Goal: Information Seeking & Learning: Learn about a topic

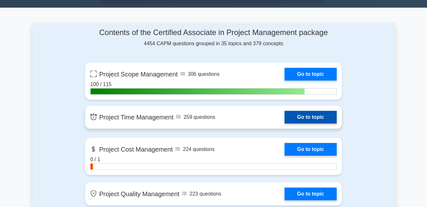
scroll to position [413, 0]
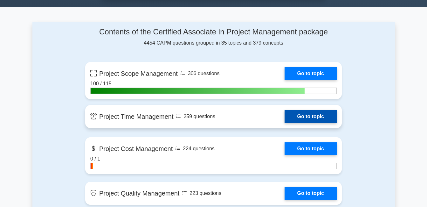
click at [314, 114] on link "Go to topic" at bounding box center [310, 116] width 52 height 13
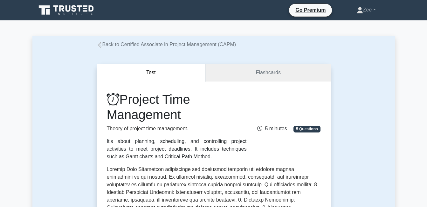
click at [100, 47] on icon at bounding box center [100, 45] width 6 height 6
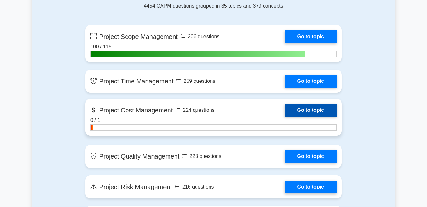
scroll to position [413, 0]
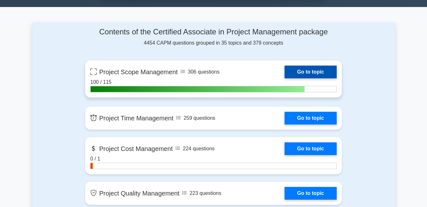
click at [284, 78] on link "Go to topic" at bounding box center [310, 71] width 52 height 13
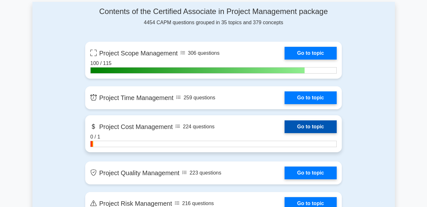
scroll to position [445, 0]
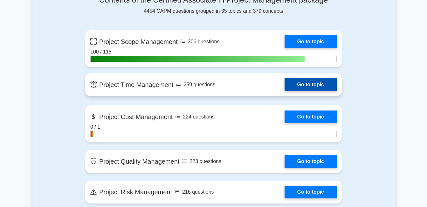
click at [284, 90] on link "Go to topic" at bounding box center [310, 84] width 52 height 13
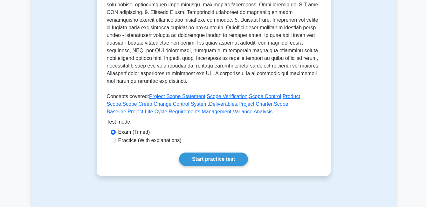
scroll to position [239, 0]
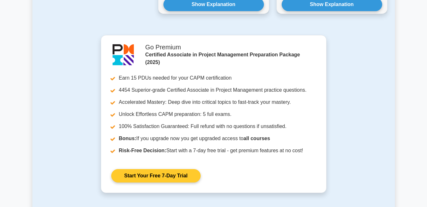
scroll to position [826, 0]
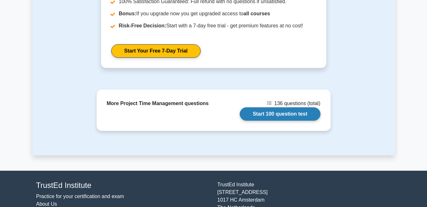
click at [258, 107] on link "Start 100 question test" at bounding box center [280, 113] width 81 height 13
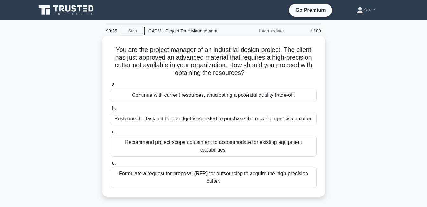
click at [220, 183] on div "Formulate a request for proposal (RFP) for outsourcing to acquire the high-prec…" at bounding box center [214, 176] width 206 height 21
click at [111, 165] on input "d. Formulate a request for proposal (RFP) for outsourcing to acquire the high-p…" at bounding box center [111, 163] width 0 height 4
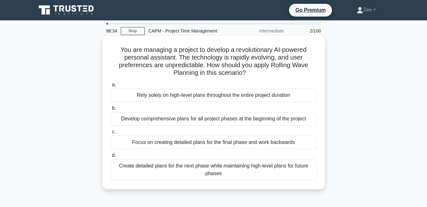
click at [155, 173] on div "Create detailed plans for the next phase while maintaining high-level plans for…" at bounding box center [214, 169] width 206 height 21
click at [111, 157] on input "d. Create detailed plans for the next phase while maintaining high-level plans …" at bounding box center [111, 155] width 0 height 4
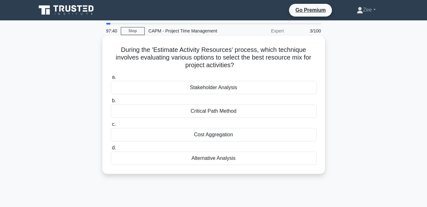
scroll to position [32, 0]
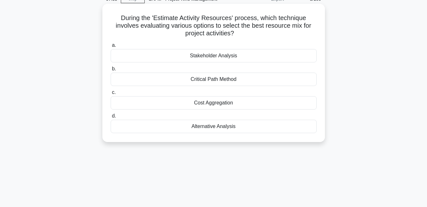
click at [221, 132] on div "Alternative Analysis" at bounding box center [214, 125] width 206 height 13
click at [111, 118] on input "d. Alternative Analysis" at bounding box center [111, 116] width 0 height 4
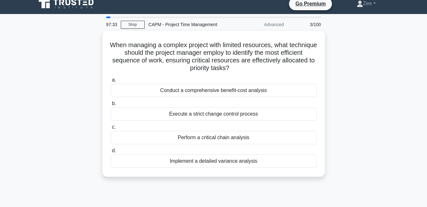
scroll to position [0, 0]
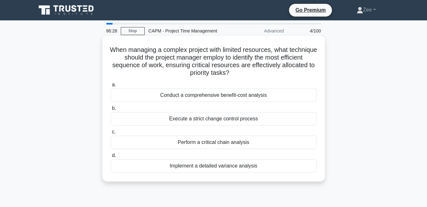
click at [223, 165] on div "Implement a detailed variance analysis" at bounding box center [214, 165] width 206 height 13
click at [111, 157] on input "d. Implement a detailed variance analysis" at bounding box center [111, 155] width 0 height 4
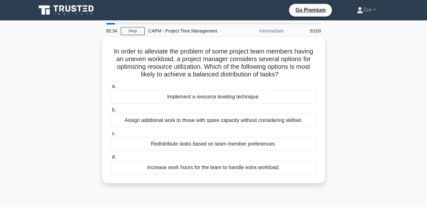
click at [374, 61] on div "In order to alleviate the problem of some project team members having an uneven…" at bounding box center [213, 113] width 362 height 153
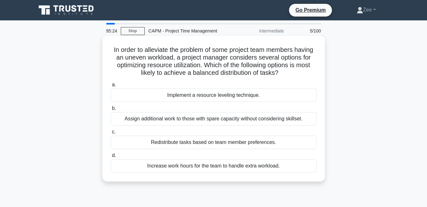
click at [227, 96] on div "Implement a resource leveling technique." at bounding box center [214, 94] width 206 height 13
click at [111, 87] on input "a. Implement a resource leveling technique." at bounding box center [111, 85] width 0 height 4
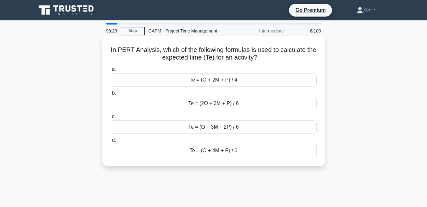
click at [176, 156] on div "Te = (O + 4M + P) / 6" at bounding box center [214, 150] width 206 height 13
click at [111, 142] on input "d. Te = (O + 4M + P) / 6" at bounding box center [111, 140] width 0 height 4
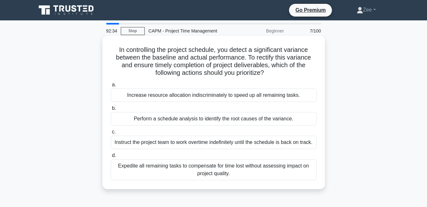
click at [146, 122] on div "Perform a schedule analysis to identify the root causes of the variance." at bounding box center [214, 118] width 206 height 13
click at [111, 110] on input "b. Perform a schedule analysis to identify the root causes of the variance." at bounding box center [111, 108] width 0 height 4
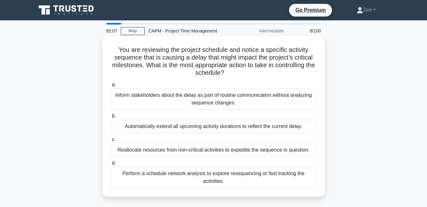
click at [224, 180] on div "Perform a schedule network analysis to explore resequencing or fast tracking th…" at bounding box center [214, 176] width 206 height 21
click at [111, 165] on input "d. Perform a schedule network analysis to explore resequencing or fast tracking…" at bounding box center [111, 163] width 0 height 4
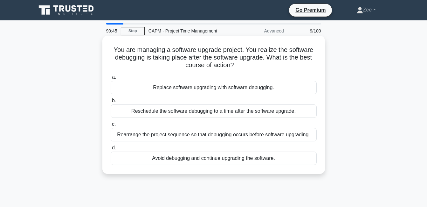
click at [238, 135] on div "Rearrange the project sequence so that debugging occurs before software upgradi…" at bounding box center [214, 134] width 206 height 13
click at [111, 126] on input "c. Rearrange the project sequence so that debugging occurs before software upgr…" at bounding box center [111, 124] width 0 height 4
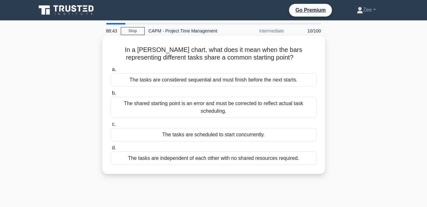
click at [156, 135] on div "The tasks are scheduled to start concurrently." at bounding box center [214, 134] width 206 height 13
click at [111, 126] on input "c. The tasks are scheduled to start concurrently." at bounding box center [111, 124] width 0 height 4
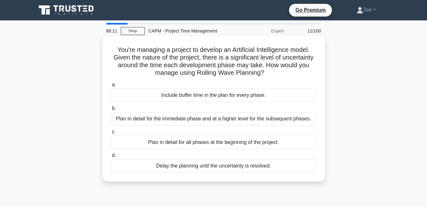
click at [246, 122] on div "Plan in detail for the immediate phase and at a higher level for the subsequent…" at bounding box center [214, 118] width 206 height 13
click at [111, 110] on input "b. Plan in detail for the immediate phase and at a higher level for the subsequ…" at bounding box center [111, 108] width 0 height 4
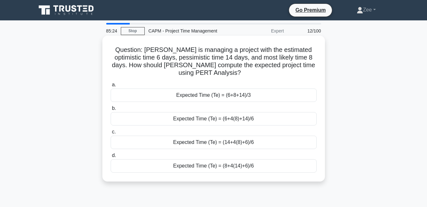
click at [235, 122] on div "Expected Time (Te) = (6+4(8)+14)/6" at bounding box center [214, 118] width 206 height 13
click at [111, 110] on input "b. Expected Time (Te) = (6+4(8)+14)/6" at bounding box center [111, 108] width 0 height 4
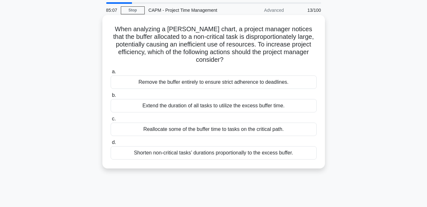
scroll to position [32, 0]
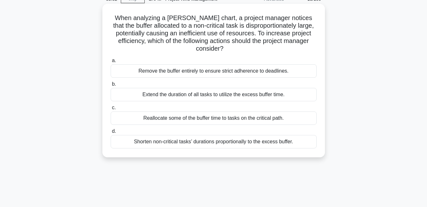
click at [199, 121] on div "Reallocate some of the buffer time to tasks on the critical path." at bounding box center [214, 117] width 206 height 13
click at [111, 110] on input "c. Reallocate some of the buffer time to tasks on the critical path." at bounding box center [111, 107] width 0 height 4
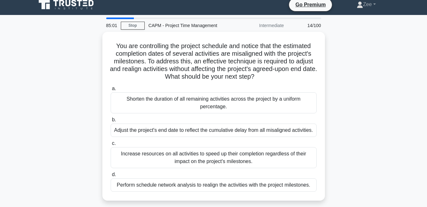
scroll to position [0, 0]
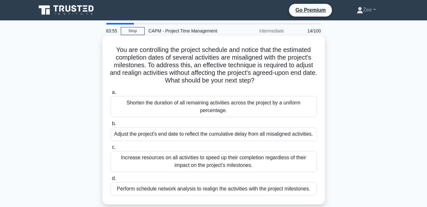
click at [255, 190] on div "Perform schedule network analysis to realign the activities with the project mi…" at bounding box center [214, 188] width 206 height 13
click at [111, 180] on input "d. Perform schedule network analysis to realign the activities with the project…" at bounding box center [111, 178] width 0 height 4
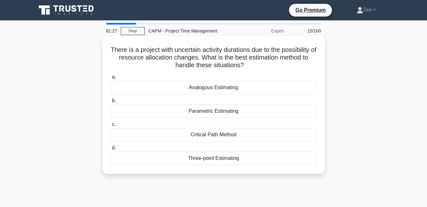
click at [197, 159] on div "Three-point Estimating" at bounding box center [214, 157] width 206 height 13
click at [111, 150] on input "d. Three-point Estimating" at bounding box center [111, 148] width 0 height 4
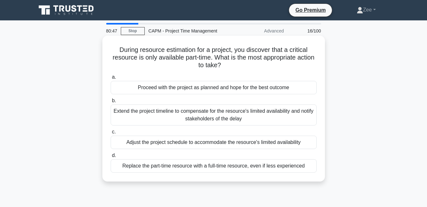
click at [232, 140] on div "Adjust the project schedule to accommodate the resource's limited availability" at bounding box center [214, 141] width 206 height 13
click at [111, 134] on input "c. Adjust the project schedule to accommodate the resource's limited availabili…" at bounding box center [111, 132] width 0 height 4
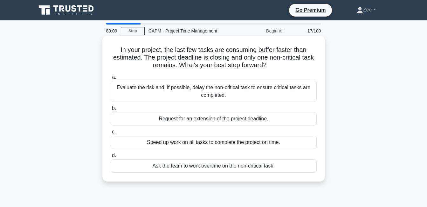
click at [188, 93] on div "Evaluate the risk and, if possible, delay the non-critical task to ensure criti…" at bounding box center [214, 91] width 206 height 21
click at [111, 79] on input "a. Evaluate the risk and, if possible, delay the non-critical task to ensure cr…" at bounding box center [111, 77] width 0 height 4
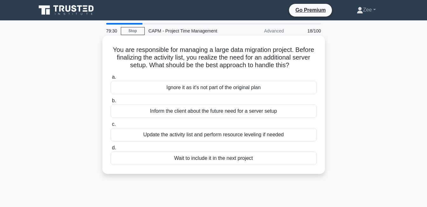
click at [263, 138] on div "Update the activity list and perform resource leveling if needed" at bounding box center [214, 134] width 206 height 13
click at [215, 136] on div "Update the activity list and perform resource leveling if needed" at bounding box center [214, 134] width 206 height 13
click at [111, 126] on input "c. Update the activity list and perform resource leveling if needed" at bounding box center [111, 124] width 0 height 4
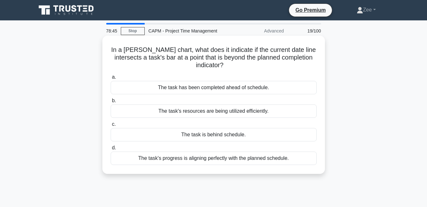
click at [223, 135] on div "The task is behind schedule." at bounding box center [214, 134] width 206 height 13
click at [111, 126] on input "c. The task is behind schedule." at bounding box center [111, 124] width 0 height 4
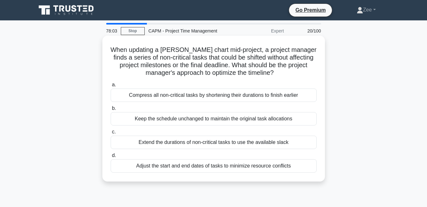
click at [200, 93] on div "Compress all non-critical tasks by shortening their durations to finish earlier" at bounding box center [214, 94] width 206 height 13
click at [111, 87] on input "a. Compress all non-critical tasks by shortening their durations to finish earl…" at bounding box center [111, 85] width 0 height 4
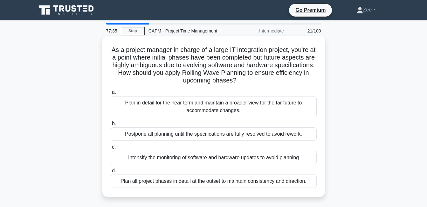
drag, startPoint x: 186, startPoint y: 102, endPoint x: 189, endPoint y: 107, distance: 5.4
click at [189, 107] on div "Plan in detail for the near term and maintain a broader view for the far future…" at bounding box center [214, 106] width 206 height 21
drag, startPoint x: 189, startPoint y: 107, endPoint x: 184, endPoint y: 109, distance: 4.8
click at [184, 109] on div "Plan in detail for the near term and maintain a broader view for the far future…" at bounding box center [214, 106] width 206 height 21
click at [111, 94] on input "a. Plan in detail for the near term and maintain a broader view for the far fut…" at bounding box center [111, 92] width 0 height 4
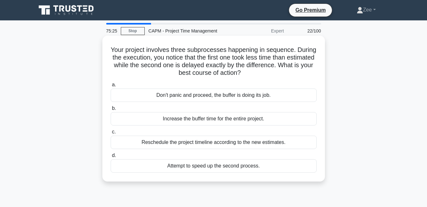
click at [266, 98] on div "Don't panic and proceed, the buffer is doing its job." at bounding box center [214, 94] width 206 height 13
click at [111, 87] on input "a. Don't panic and proceed, the buffer is doing its job." at bounding box center [111, 85] width 0 height 4
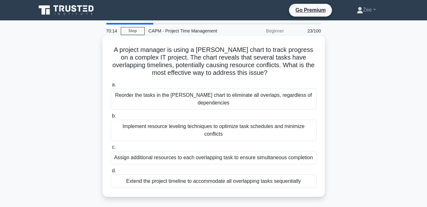
click at [183, 127] on div "Implement resource leveling techniques to optimize task schedules and minimize …" at bounding box center [214, 129] width 206 height 21
click at [111, 118] on input "b. Implement resource leveling techniques to optimize task schedules and minimi…" at bounding box center [111, 116] width 0 height 4
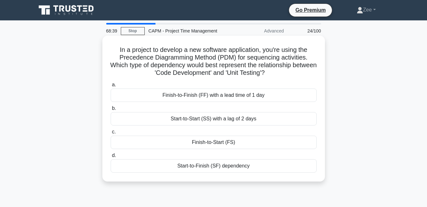
click at [200, 144] on div "Finish-to-Start (FS)" at bounding box center [214, 141] width 206 height 13
click at [111, 134] on input "c. Finish-to-Start (FS)" at bounding box center [111, 132] width 0 height 4
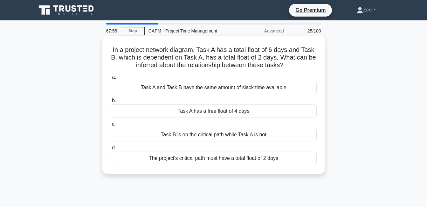
click at [200, 163] on div "The project's critical path must have a total float of 2 days" at bounding box center [214, 157] width 206 height 13
click at [111, 150] on input "d. The project's critical path must have a total float of 2 days" at bounding box center [111, 148] width 0 height 4
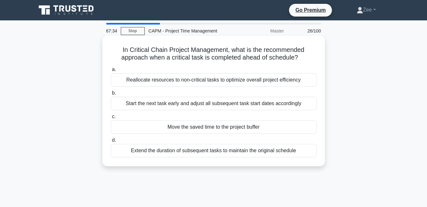
click at [185, 104] on div "Start the next task early and adjust all subsequent task start dates accordingly" at bounding box center [214, 103] width 206 height 13
drag, startPoint x: 186, startPoint y: 104, endPoint x: 192, endPoint y: 104, distance: 6.4
click at [192, 104] on div "Start the next task early and adjust all subsequent task start dates accordingly" at bounding box center [214, 103] width 206 height 13
click at [111, 95] on input "b. Start the next task early and adjust all subsequent task start dates accordi…" at bounding box center [111, 93] width 0 height 4
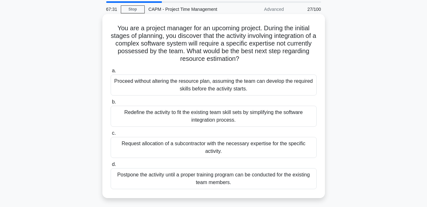
scroll to position [32, 0]
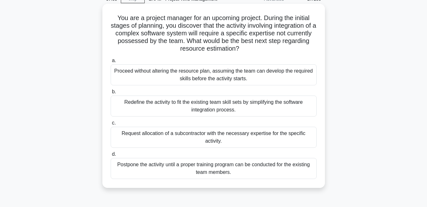
click at [147, 137] on div "Request allocation of a subcontractor with the necessary expertise for the spec…" at bounding box center [214, 136] width 206 height 21
click at [111, 125] on input "c. Request allocation of a subcontractor with the necessary expertise for the s…" at bounding box center [111, 123] width 0 height 4
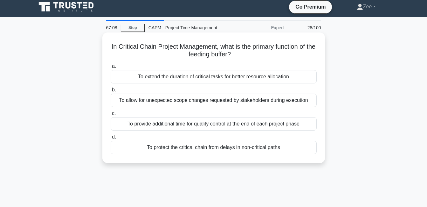
scroll to position [0, 0]
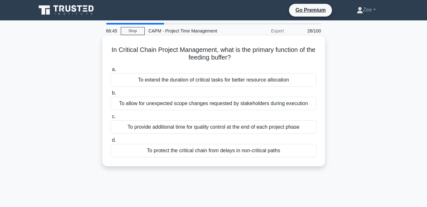
click at [287, 128] on div "To provide additional time for quality control at the end of each project phase" at bounding box center [214, 126] width 206 height 13
click at [111, 119] on input "c. To provide additional time for quality control at the end of each project ph…" at bounding box center [111, 116] width 0 height 4
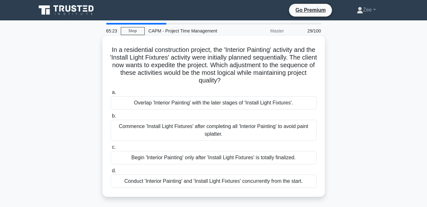
click at [207, 184] on div "Conduct 'Interior Painting' and 'Install Light Fixtures' concurrently from the …" at bounding box center [214, 180] width 206 height 13
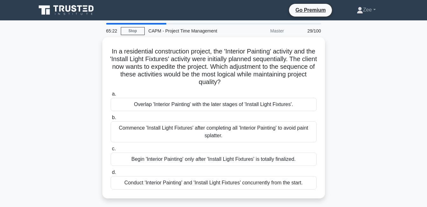
drag, startPoint x: 207, startPoint y: 184, endPoint x: 192, endPoint y: 186, distance: 15.3
click at [192, 185] on div "Conduct 'Interior Painting' and 'Install Light Fixtures' concurrently from the …" at bounding box center [214, 182] width 206 height 13
click at [111, 174] on input "d. Conduct 'Interior Painting' and 'Install Light Fixtures' concurrently from t…" at bounding box center [111, 172] width 0 height 4
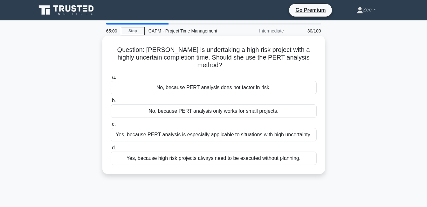
click at [268, 138] on div "Yes, because PERT analysis is especially applicable to situations with high unc…" at bounding box center [214, 134] width 206 height 13
click at [111, 126] on input "c. Yes, because PERT analysis is especially applicable to situations with high …" at bounding box center [111, 124] width 0 height 4
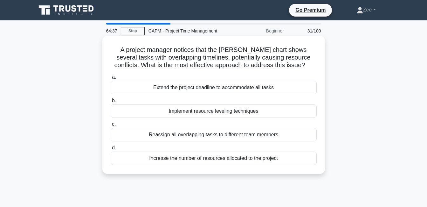
click at [279, 114] on div "Implement resource leveling techniques" at bounding box center [214, 110] width 206 height 13
click at [111, 103] on input "b. Implement resource leveling techniques" at bounding box center [111, 100] width 0 height 4
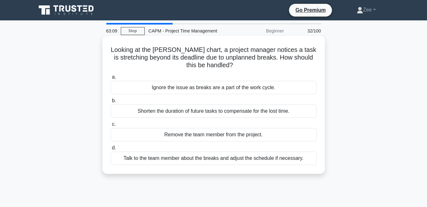
click at [143, 161] on div "Talk to the team member about the breaks and adjust the schedule if necessary." at bounding box center [214, 157] width 206 height 13
click at [111, 150] on input "d. Talk to the team member about the breaks and adjust the schedule if necessar…" at bounding box center [111, 148] width 0 height 4
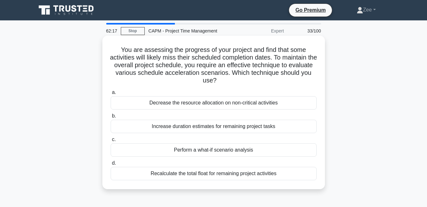
click at [180, 179] on div "Recalculate the total float for remaining project activities" at bounding box center [214, 172] width 206 height 13
click at [111, 165] on input "d. Recalculate the total float for remaining project activities" at bounding box center [111, 163] width 0 height 4
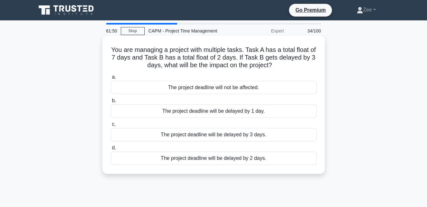
click at [237, 85] on div "The project deadline will not be affected." at bounding box center [214, 87] width 206 height 13
click at [111, 79] on input "a. The project deadline will not be affected." at bounding box center [111, 77] width 0 height 4
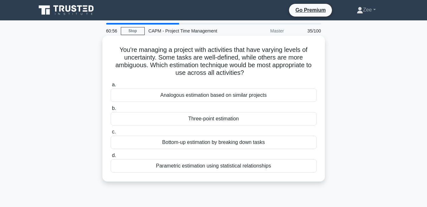
click at [189, 140] on div "Bottom-up estimation by breaking down tasks" at bounding box center [214, 141] width 206 height 13
click at [111, 134] on input "c. Bottom-up estimation by breaking down tasks" at bounding box center [111, 132] width 0 height 4
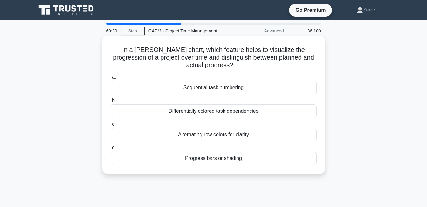
click at [230, 157] on div "Progress bars or shading" at bounding box center [214, 157] width 206 height 13
click at [111, 150] on input "d. Progress bars or shading" at bounding box center [111, 148] width 0 height 4
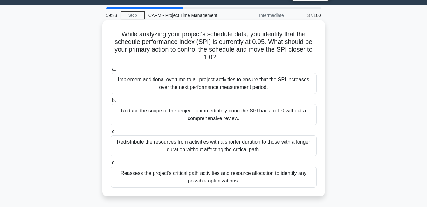
scroll to position [32, 0]
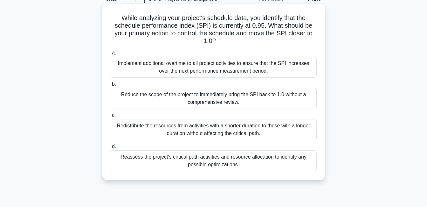
click at [288, 138] on div "Redistribute the resources from activities with a shorter duration to those wit…" at bounding box center [214, 129] width 206 height 21
click at [111, 117] on input "c. Redistribute the resources from activities with a shorter duration to those …" at bounding box center [111, 115] width 0 height 4
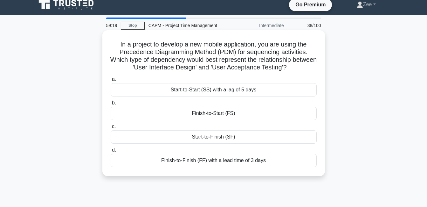
scroll to position [0, 0]
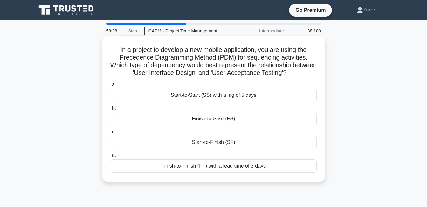
click at [214, 122] on div "Finish-to-Start (FS)" at bounding box center [214, 118] width 206 height 13
click at [111, 110] on input "b. Finish-to-Start (FS)" at bounding box center [111, 108] width 0 height 4
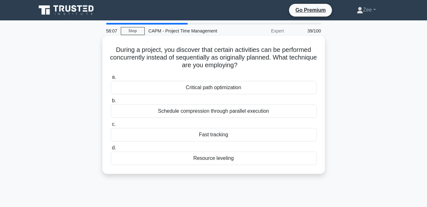
click at [234, 135] on div "Fast tracking" at bounding box center [214, 134] width 206 height 13
click at [111, 126] on input "c. Fast tracking" at bounding box center [111, 124] width 0 height 4
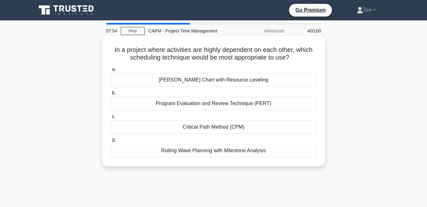
click at [211, 131] on div "Critical Path Method (CPM)" at bounding box center [214, 126] width 206 height 13
click at [111, 119] on input "c. Critical Path Method (CPM)" at bounding box center [111, 116] width 0 height 4
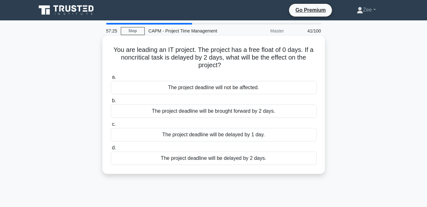
click at [215, 87] on div "The project deadline will not be affected." at bounding box center [214, 87] width 206 height 13
click at [111, 79] on input "a. The project deadline will not be affected." at bounding box center [111, 77] width 0 height 4
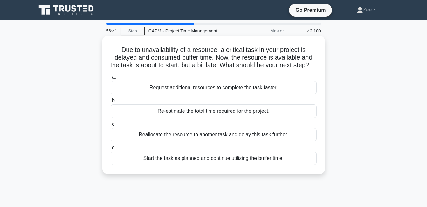
click at [222, 94] on div "Request additional resources to complete the task faster." at bounding box center [214, 87] width 206 height 13
click at [111, 79] on input "a. Request additional resources to complete the task faster." at bounding box center [111, 77] width 0 height 4
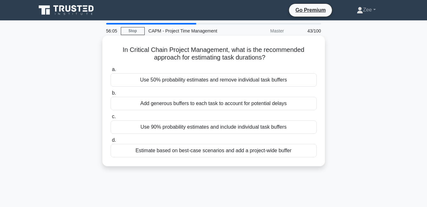
click at [228, 154] on div "Estimate based on best-case scenarios and add a project-wide buffer" at bounding box center [214, 150] width 206 height 13
click at [111, 142] on input "d. Estimate based on best-case scenarios and add a project-wide buffer" at bounding box center [111, 140] width 0 height 4
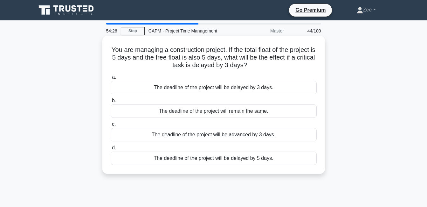
click at [170, 85] on div "The deadline of the project will be delayed by 3 days." at bounding box center [214, 87] width 206 height 13
click at [111, 79] on input "a. The deadline of the project will be delayed by 3 days." at bounding box center [111, 77] width 0 height 4
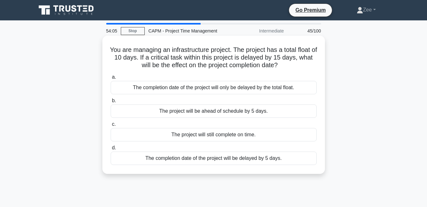
click at [192, 160] on div "The completion date of the project will be delayed by 5 days." at bounding box center [214, 157] width 206 height 13
click at [111, 150] on input "d. The completion date of the project will be delayed by 5 days." at bounding box center [111, 148] width 0 height 4
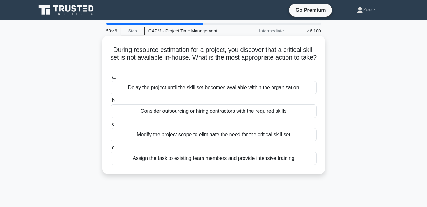
click at [187, 109] on div "Consider outsourcing or hiring contractors with the required skills" at bounding box center [214, 110] width 206 height 13
click at [111, 103] on input "b. Consider outsourcing or hiring contractors with the required skills" at bounding box center [111, 100] width 0 height 4
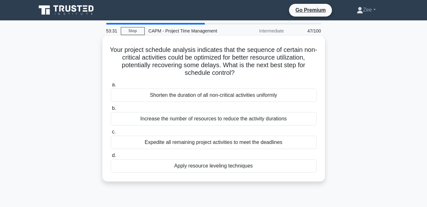
drag, startPoint x: 203, startPoint y: 106, endPoint x: 203, endPoint y: 110, distance: 4.5
click at [203, 110] on label "b. Increase the number of resources to reduce the activity durations" at bounding box center [214, 114] width 206 height 21
click at [111, 110] on input "b. Increase the number of resources to reduce the activity durations" at bounding box center [111, 108] width 0 height 4
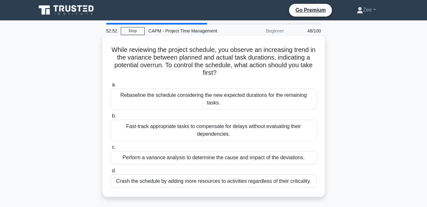
click at [179, 155] on div "Perform a variance analysis to determine the cause and impact of the deviations." at bounding box center [214, 157] width 206 height 13
click at [111, 149] on input "c. Perform a variance analysis to determine the cause and impact of the deviati…" at bounding box center [111, 147] width 0 height 4
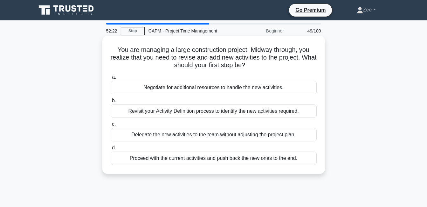
click at [221, 110] on div "Revisit your Activity Definition process to identify the new activities require…" at bounding box center [214, 110] width 206 height 13
click at [111, 103] on input "b. Revisit your Activity Definition process to identify the new activities requ…" at bounding box center [111, 100] width 0 height 4
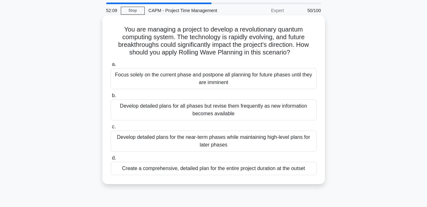
scroll to position [32, 0]
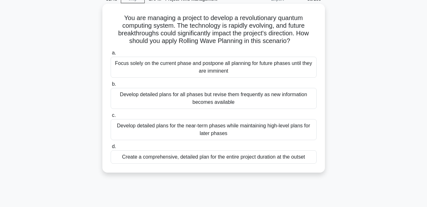
click at [168, 131] on div "Develop detailed plans for the near-term phases while maintaining high-level pl…" at bounding box center [214, 129] width 206 height 21
click at [111, 117] on input "c. Develop detailed plans for the near-term phases while maintaining high-level…" at bounding box center [111, 115] width 0 height 4
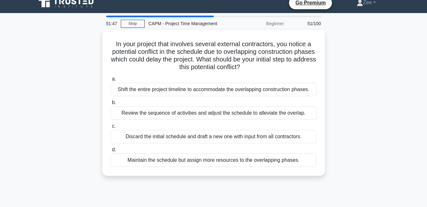
scroll to position [0, 0]
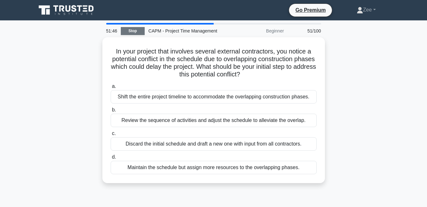
click at [137, 32] on link "Stop" at bounding box center [133, 31] width 24 height 8
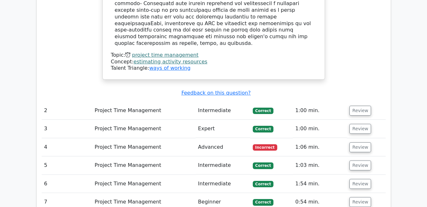
scroll to position [794, 0]
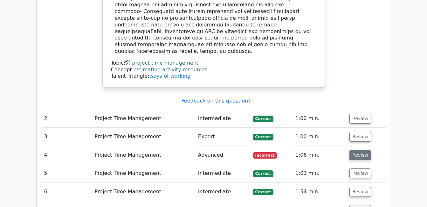
click at [357, 150] on button "Review" at bounding box center [360, 155] width 22 height 10
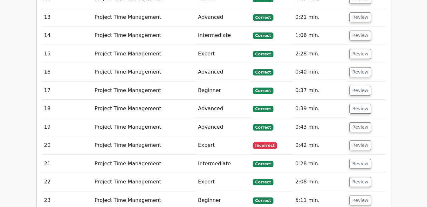
scroll to position [1430, 0]
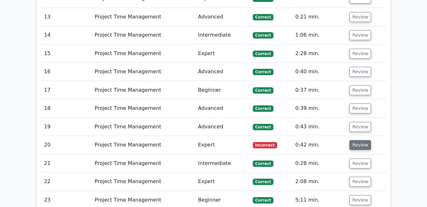
click at [360, 140] on button "Review" at bounding box center [360, 145] width 22 height 10
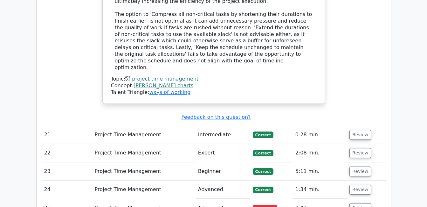
scroll to position [1811, 0]
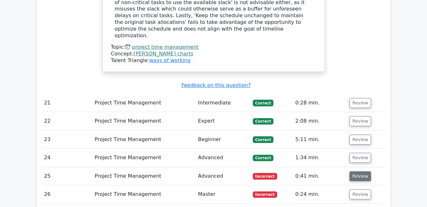
drag, startPoint x: 358, startPoint y: 83, endPoint x: 348, endPoint y: 84, distance: 10.2
click at [354, 171] on button "Review" at bounding box center [360, 176] width 22 height 10
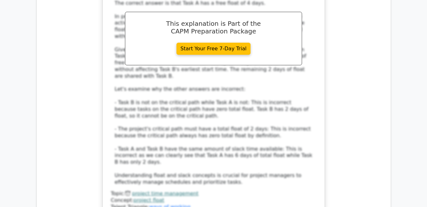
scroll to position [2224, 0]
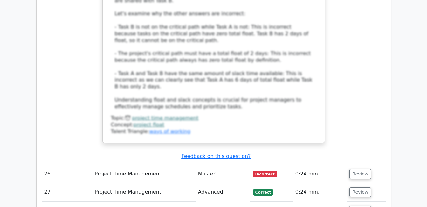
drag, startPoint x: 359, startPoint y: 64, endPoint x: 345, endPoint y: 65, distance: 14.0
click at [359, 169] on button "Review" at bounding box center [360, 174] width 22 height 10
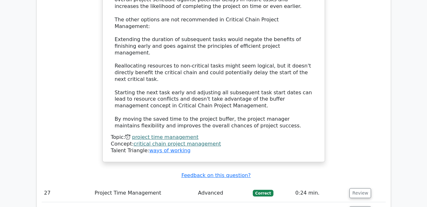
scroll to position [2605, 0]
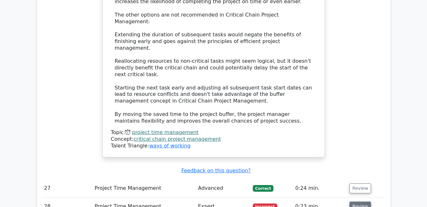
click at [361, 201] on button "Review" at bounding box center [360, 206] width 22 height 10
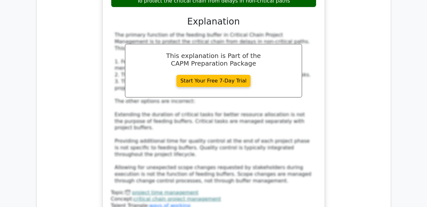
scroll to position [2955, 0]
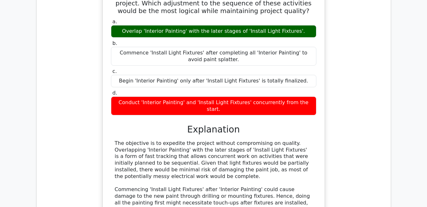
scroll to position [3304, 0]
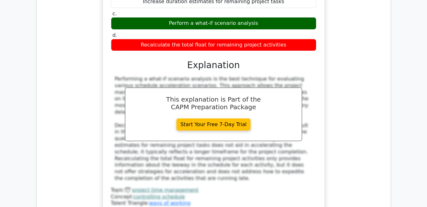
scroll to position [3686, 0]
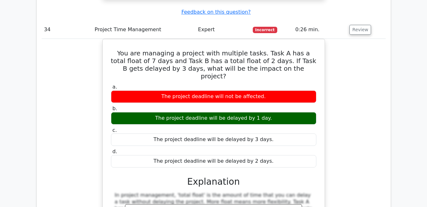
scroll to position [4003, 0]
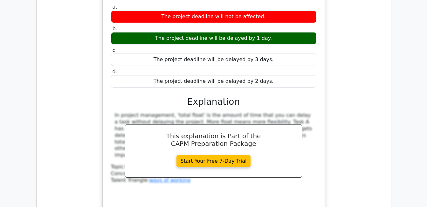
drag, startPoint x: 358, startPoint y: 48, endPoint x: 353, endPoint y: 50, distance: 4.7
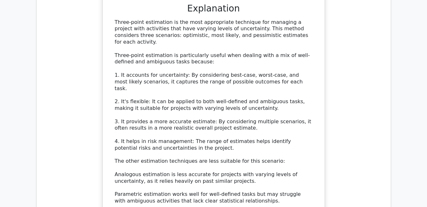
scroll to position [4416, 0]
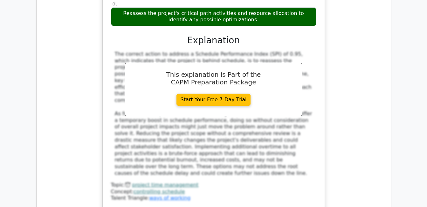
scroll to position [4829, 0]
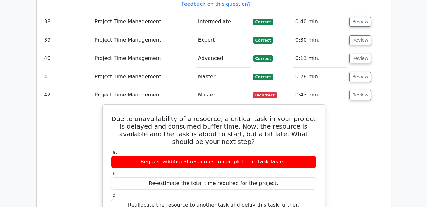
scroll to position [5052, 0]
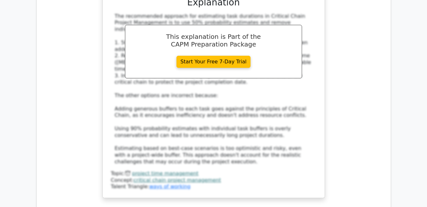
scroll to position [5560, 0]
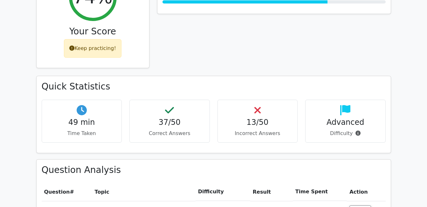
scroll to position [318, 0]
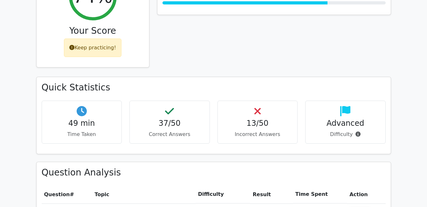
click at [108, 38] on div "Keep practicing!" at bounding box center [93, 47] width 58 height 18
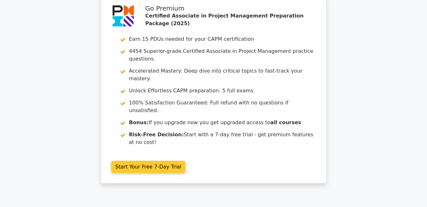
scroll to position [0, 0]
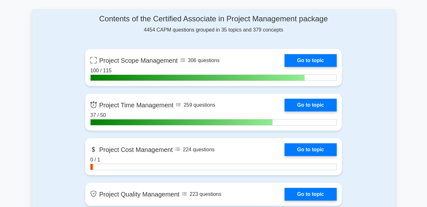
scroll to position [413, 0]
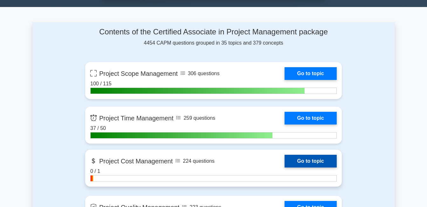
click at [306, 159] on link "Go to topic" at bounding box center [310, 160] width 52 height 13
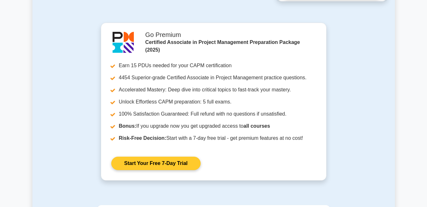
scroll to position [826, 0]
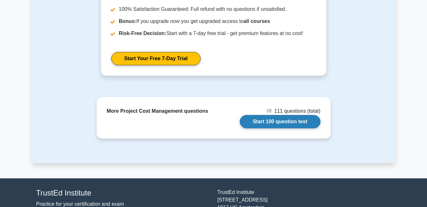
click at [288, 121] on link "Start 100 question test" at bounding box center [280, 121] width 81 height 13
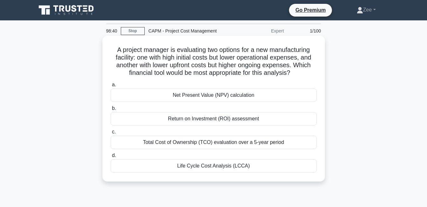
click at [201, 95] on div "Net Present Value (NPV) calculation" at bounding box center [214, 94] width 206 height 13
click at [111, 87] on input "a. Net Present Value (NPV) calculation" at bounding box center [111, 85] width 0 height 4
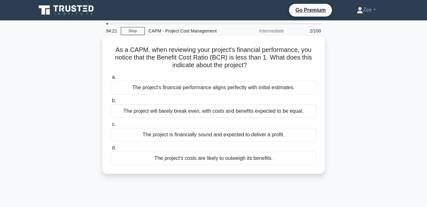
click at [183, 162] on div "The project's costs are likely to outweigh its benefits." at bounding box center [214, 157] width 206 height 13
click at [111, 150] on input "d. The project's costs are likely to outweigh its benefits." at bounding box center [111, 148] width 0 height 4
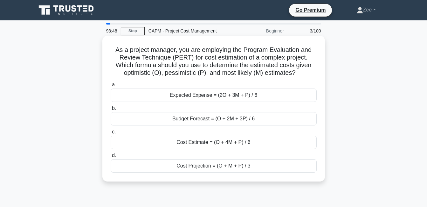
click at [227, 142] on div "Cost Estimate = (O + 4M + P) / 6" at bounding box center [214, 141] width 206 height 13
drag, startPoint x: 227, startPoint y: 141, endPoint x: 188, endPoint y: 146, distance: 39.7
click at [188, 146] on div "Cost Estimate = (O + 4M + P) / 6" at bounding box center [214, 141] width 206 height 13
click at [111, 134] on input "c. Cost Estimate = (O + 4M + P) / 6" at bounding box center [111, 132] width 0 height 4
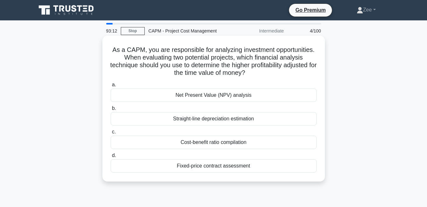
click at [195, 98] on div "Net Present Value (NPV) analysis" at bounding box center [214, 94] width 206 height 13
click at [111, 87] on input "a. Net Present Value (NPV) analysis" at bounding box center [111, 85] width 0 height 4
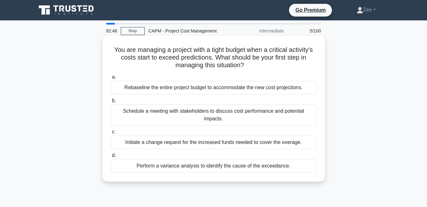
click at [172, 161] on div "Perform a variance analysis to identify the cause of the exceedance." at bounding box center [214, 165] width 206 height 13
click at [111, 157] on input "d. Perform a variance analysis to identify the cause of the exceedance." at bounding box center [111, 155] width 0 height 4
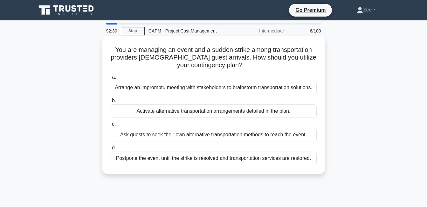
click at [188, 110] on div "Activate alternative transportation arrangements detailed in the plan." at bounding box center [214, 110] width 206 height 13
drag, startPoint x: 187, startPoint y: 110, endPoint x: 167, endPoint y: 115, distance: 21.1
click at [167, 115] on div "Activate alternative transportation arrangements detailed in the plan." at bounding box center [214, 110] width 206 height 13
click at [111, 103] on input "b. Activate alternative transportation arrangements detailed in the plan." at bounding box center [111, 100] width 0 height 4
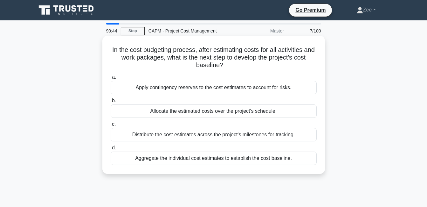
click at [221, 89] on div "Apply contingency reserves to the cost estimates to account for risks." at bounding box center [214, 87] width 206 height 13
click at [111, 79] on input "a. Apply contingency reserves to the cost estimates to account for risks." at bounding box center [111, 77] width 0 height 4
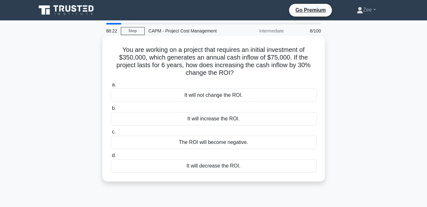
click at [214, 120] on div "It will increase the ROI." at bounding box center [214, 118] width 206 height 13
click at [111, 110] on input "b. It will increase the ROI." at bounding box center [111, 108] width 0 height 4
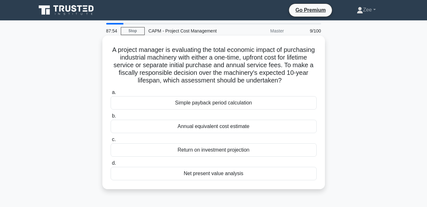
click at [207, 179] on div "Net present value analysis" at bounding box center [214, 172] width 206 height 13
click at [111, 165] on input "d. Net present value analysis" at bounding box center [111, 163] width 0 height 4
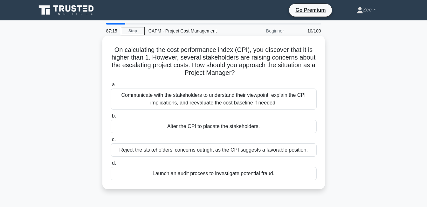
click at [229, 103] on div "Communicate with the stakeholders to understand their viewpoint, explain the CP…" at bounding box center [214, 98] width 206 height 21
click at [111, 87] on input "a. Communicate with the stakeholders to understand their viewpoint, explain the…" at bounding box center [111, 85] width 0 height 4
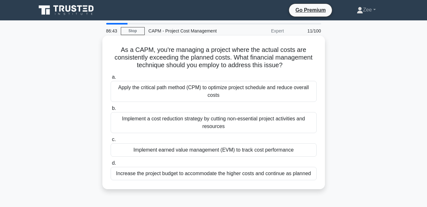
click at [179, 147] on div "Implement earned value management (EVM) to track cost performance" at bounding box center [214, 149] width 206 height 13
drag, startPoint x: 179, startPoint y: 147, endPoint x: 146, endPoint y: 152, distance: 32.9
click at [146, 152] on div "Implement earned value management (EVM) to track cost performance" at bounding box center [214, 149] width 206 height 13
click at [111, 141] on input "c. Implement earned value management (EVM) to track cost performance" at bounding box center [111, 139] width 0 height 4
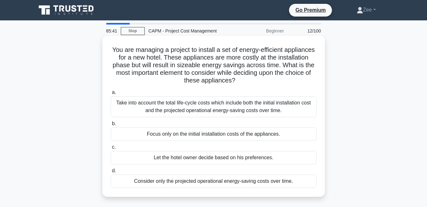
click at [266, 111] on div "Take into account the total life-cycle costs which include both the initial ins…" at bounding box center [214, 106] width 206 height 21
click at [111, 94] on input "a. Take into account the total life-cycle costs which include both the initial …" at bounding box center [111, 92] width 0 height 4
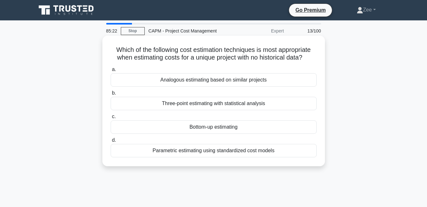
click at [160, 104] on div "Three-point estimating with statistical analysis" at bounding box center [214, 103] width 206 height 13
click at [111, 95] on input "b. Three-point estimating with statistical analysis" at bounding box center [111, 93] width 0 height 4
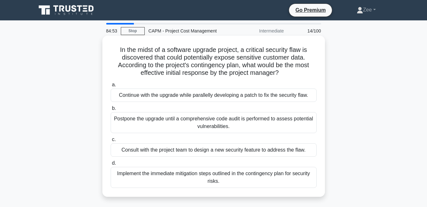
click at [190, 178] on div "Implement the immediate mitigation steps outlined in the contingency plan for s…" at bounding box center [214, 176] width 206 height 21
click at [111, 165] on input "d. Implement the immediate mitigation steps outlined in the contingency plan fo…" at bounding box center [111, 163] width 0 height 4
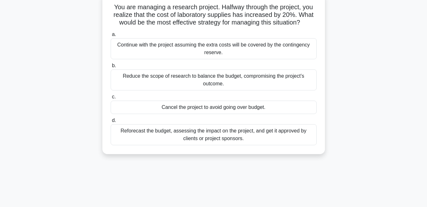
scroll to position [32, 0]
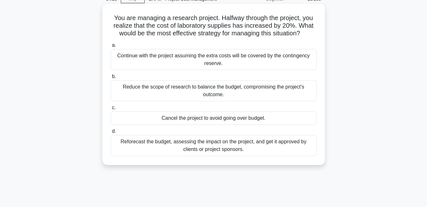
click at [166, 148] on div "Reforecast the budget, assessing the impact on the project, and get it approved…" at bounding box center [214, 145] width 206 height 21
click at [111, 133] on input "d. Reforecast the budget, assessing the impact on the project, and get it appro…" at bounding box center [111, 131] width 0 height 4
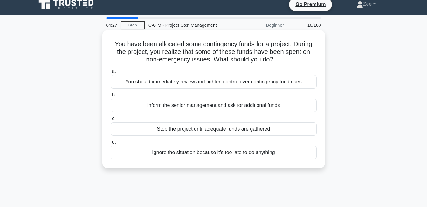
scroll to position [0, 0]
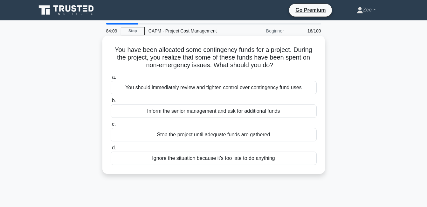
click at [207, 84] on div "You should immediately review and tighten control over contingency fund uses" at bounding box center [214, 87] width 206 height 13
click at [111, 79] on input "a. You should immediately review and tighten control over contingency fund uses" at bounding box center [111, 77] width 0 height 4
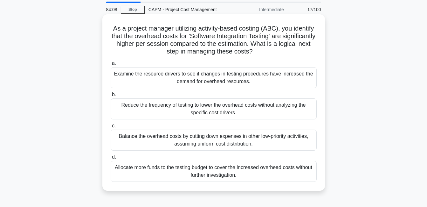
scroll to position [32, 0]
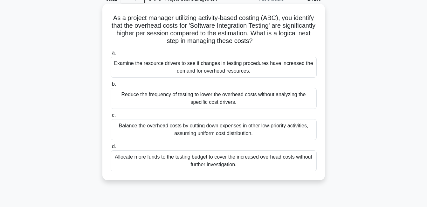
click at [281, 76] on div "Examine the resource drivers to see if changes in testing procedures have incre…" at bounding box center [214, 67] width 206 height 21
click at [111, 55] on input "a. Examine the resource drivers to see if changes in testing procedures have in…" at bounding box center [111, 53] width 0 height 4
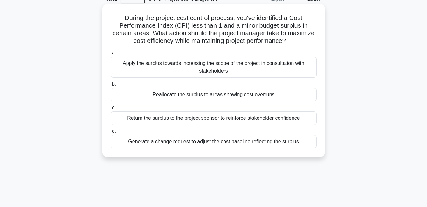
scroll to position [0, 0]
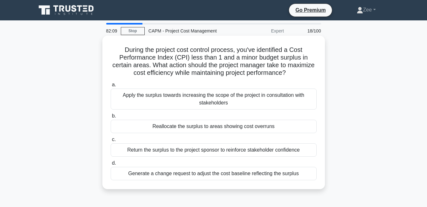
click at [145, 132] on div "Reallocate the surplus to areas showing cost overruns" at bounding box center [214, 125] width 206 height 13
click at [111, 118] on input "b. Reallocate the surplus to areas showing cost overruns" at bounding box center [111, 116] width 0 height 4
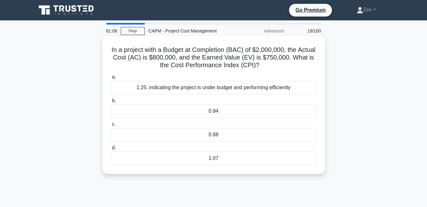
click at [223, 110] on div "0.94" at bounding box center [214, 110] width 206 height 13
click at [111, 103] on input "b. 0.94" at bounding box center [111, 100] width 0 height 4
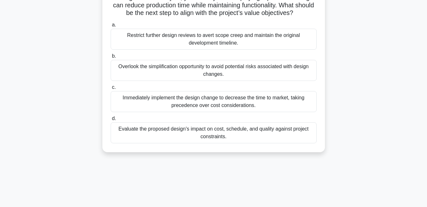
scroll to position [64, 0]
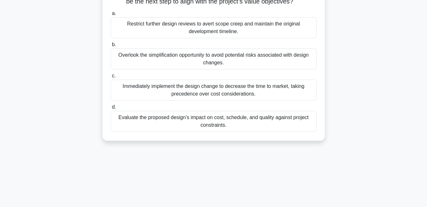
click at [177, 127] on div "Evaluate the proposed design's impact on cost, schedule, and quality against pr…" at bounding box center [214, 121] width 206 height 21
click at [111, 109] on input "d. Evaluate the proposed design's impact on cost, schedule, and quality against…" at bounding box center [111, 107] width 0 height 4
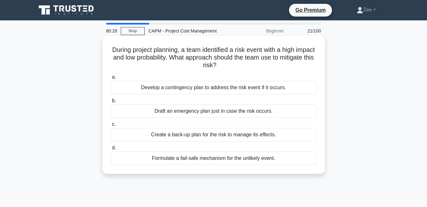
scroll to position [32, 0]
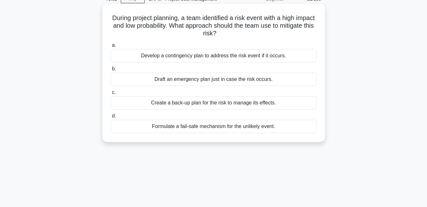
click at [181, 51] on div "Develop a contingency plan to address the risk event if it occurs." at bounding box center [214, 55] width 206 height 13
click at [111, 47] on input "a. Develop a contingency plan to address the risk event if it occurs." at bounding box center [111, 45] width 0 height 4
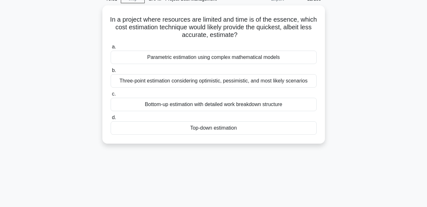
scroll to position [0, 0]
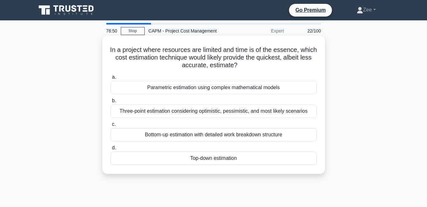
click at [180, 108] on div "Three-point estimation considering optimistic, pessimistic, and most likely sce…" at bounding box center [214, 110] width 206 height 13
click at [111, 103] on input "b. Three-point estimation considering optimistic, pessimistic, and most likely …" at bounding box center [111, 100] width 0 height 4
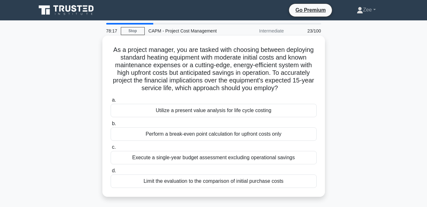
scroll to position [32, 0]
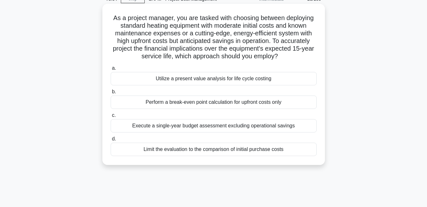
click at [169, 77] on div "Utilize a present value analysis for life cycle costing" at bounding box center [214, 78] width 206 height 13
click at [111, 70] on input "a. Utilize a present value analysis for life cycle costing" at bounding box center [111, 68] width 0 height 4
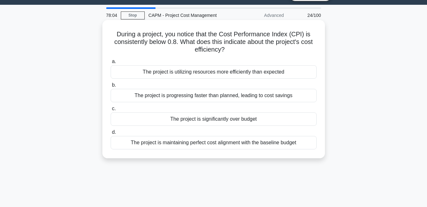
scroll to position [0, 0]
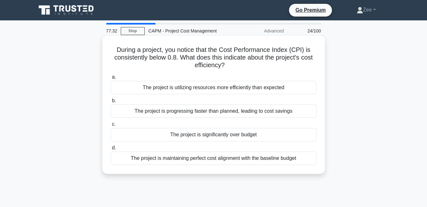
click at [207, 135] on div "The project is significantly over budget" at bounding box center [214, 134] width 206 height 13
drag, startPoint x: 207, startPoint y: 135, endPoint x: 187, endPoint y: 139, distance: 20.1
click at [187, 139] on div "The project is significantly over budget" at bounding box center [214, 134] width 206 height 13
click at [111, 126] on input "c. The project is significantly over budget" at bounding box center [111, 124] width 0 height 4
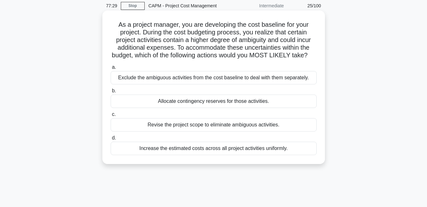
scroll to position [32, 0]
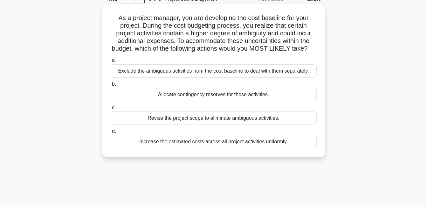
click at [201, 101] on div "Allocate contingency reserves for those activities." at bounding box center [214, 94] width 206 height 13
click at [111, 86] on input "b. Allocate contingency reserves for those activities." at bounding box center [111, 84] width 0 height 4
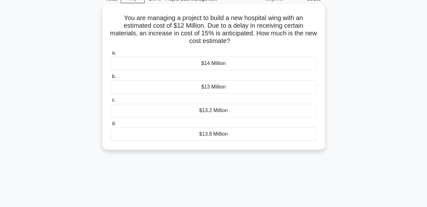
click at [230, 134] on div "$13.8 Million" at bounding box center [214, 133] width 206 height 13
click at [111, 126] on input "d. $13.8 Million" at bounding box center [111, 123] width 0 height 4
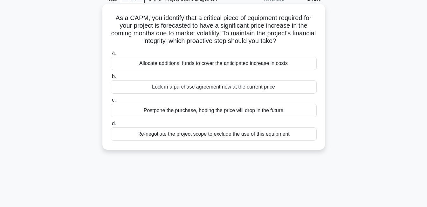
click at [211, 89] on div "Lock in a purchase agreement now at the current price" at bounding box center [214, 86] width 206 height 13
click at [111, 78] on input "b. Lock in a purchase agreement now at the current price" at bounding box center [111, 76] width 0 height 4
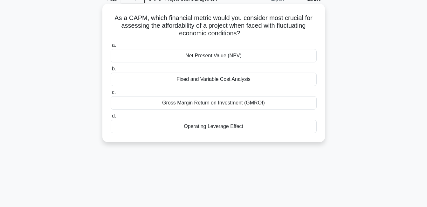
click at [169, 80] on div "Fixed and Variable Cost Analysis" at bounding box center [214, 78] width 206 height 13
click at [111, 71] on input "b. Fixed and Variable Cost Analysis" at bounding box center [111, 69] width 0 height 4
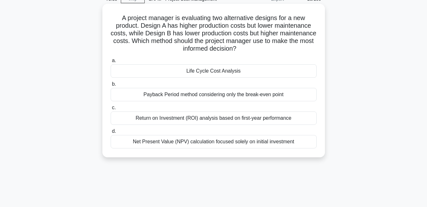
click at [193, 120] on div "Return on Investment (ROI) analysis based on first-year performance" at bounding box center [214, 117] width 206 height 13
click at [172, 119] on div "Return on Investment (ROI) analysis based on first-year performance" at bounding box center [214, 117] width 206 height 13
click at [171, 117] on div "Return on Investment (ROI) analysis based on first-year performance" at bounding box center [214, 117] width 206 height 13
click at [111, 110] on input "c. Return on Investment (ROI) analysis based on first-year performance" at bounding box center [111, 107] width 0 height 4
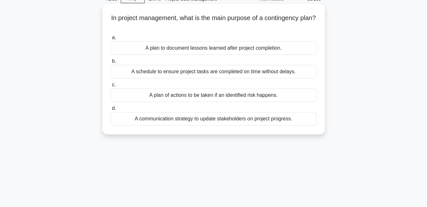
click at [223, 95] on div "A plan of actions to be taken if an identified risk happens." at bounding box center [214, 94] width 206 height 13
click at [111, 87] on input "c. A plan of actions to be taken if an identified risk happens." at bounding box center [111, 85] width 0 height 4
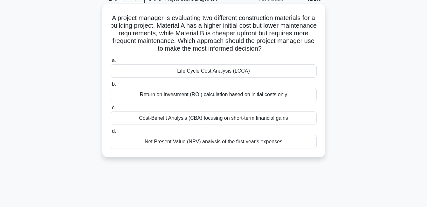
click at [185, 74] on div "Life Cycle Cost Analysis (LCCA)" at bounding box center [214, 70] width 206 height 13
click at [111, 63] on input "a. Life Cycle Cost Analysis (LCCA)" at bounding box center [111, 60] width 0 height 4
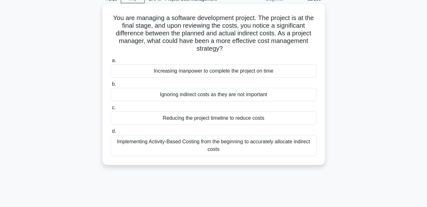
click at [168, 150] on div "Implementing Activity-Based Costing from the beginning to accurately allocate i…" at bounding box center [214, 145] width 206 height 21
click at [111, 133] on input "d. Implementing Activity-Based Costing from the beginning to accurately allocat…" at bounding box center [111, 131] width 0 height 4
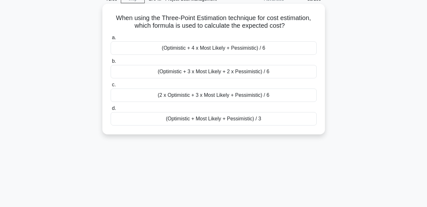
click at [193, 52] on div "(Optimistic + 4 x Most Likely + Pessimistic) / 6" at bounding box center [214, 47] width 206 height 13
click at [111, 40] on input "a. (Optimistic + 4 x Most Likely + Pessimistic) / 6" at bounding box center [111, 38] width 0 height 4
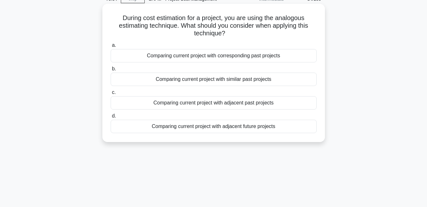
click at [244, 58] on div "Comparing current project with corresponding past projects" at bounding box center [214, 55] width 206 height 13
click at [111, 47] on input "a. Comparing current project with corresponding past projects" at bounding box center [111, 45] width 0 height 4
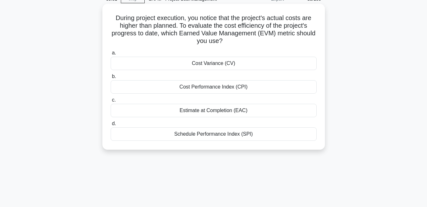
click at [180, 91] on div "Cost Performance Index (CPI)" at bounding box center [214, 86] width 206 height 13
click at [111, 78] on input "b. Cost Performance Index (CPI)" at bounding box center [111, 76] width 0 height 4
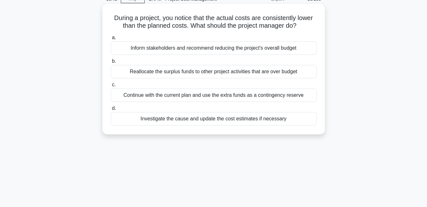
click at [285, 95] on div "Continue with the current plan and use the extra funds as a contingency reserve" at bounding box center [214, 94] width 206 height 13
click at [111, 87] on input "c. Continue with the current plan and use the extra funds as a contingency rese…" at bounding box center [111, 85] width 0 height 4
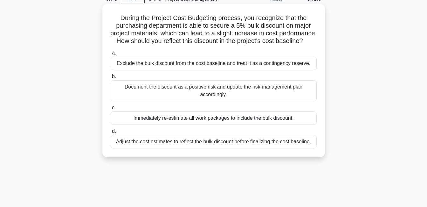
click at [168, 70] on div "Exclude the bulk discount from the cost baseline and treat it as a contingency …" at bounding box center [214, 63] width 206 height 13
click at [111, 55] on input "a. Exclude the bulk discount from the cost baseline and treat it as a contingen…" at bounding box center [111, 53] width 0 height 4
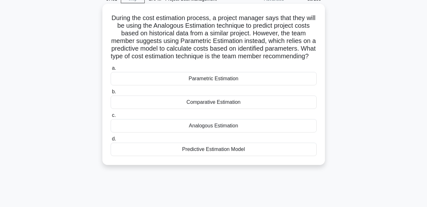
click at [238, 85] on div "Parametric Estimation" at bounding box center [214, 78] width 206 height 13
click at [111, 70] on input "a. Parametric Estimation" at bounding box center [111, 68] width 0 height 4
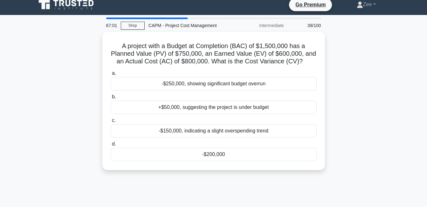
scroll to position [0, 0]
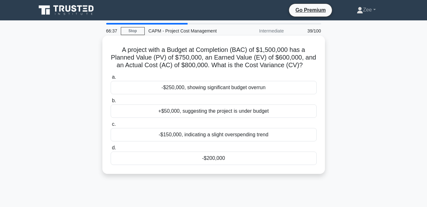
click at [204, 161] on div "-$200,000" at bounding box center [214, 157] width 206 height 13
click at [111, 150] on input "d. -$200,000" at bounding box center [111, 148] width 0 height 4
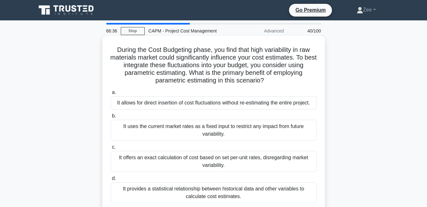
scroll to position [32, 0]
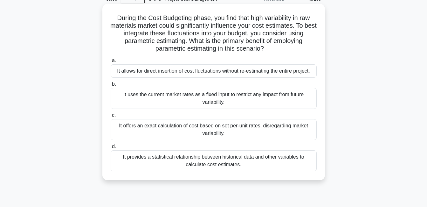
click at [151, 163] on div "It provides a statistical relationship between historical data and other variab…" at bounding box center [214, 160] width 206 height 21
click at [111, 148] on input "d. It provides a statistical relationship between historical data and other var…" at bounding box center [111, 146] width 0 height 4
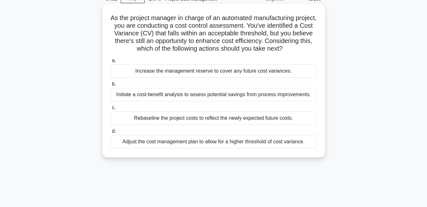
click at [171, 148] on div "Adjust the cost management plan to allow for a higher threshold of cost varianc…" at bounding box center [214, 141] width 206 height 13
click at [111, 133] on input "d. Adjust the cost management plan to allow for a higher threshold of cost vari…" at bounding box center [111, 131] width 0 height 4
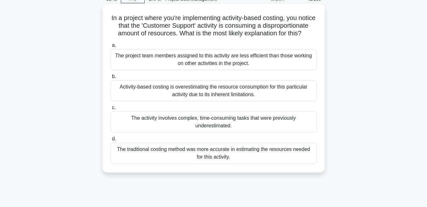
click at [173, 129] on div "The activity involves complex, time-consuming tasks that were previously undere…" at bounding box center [214, 121] width 206 height 21
click at [111, 110] on input "c. The activity involves complex, time-consuming tasks that were previously und…" at bounding box center [111, 107] width 0 height 4
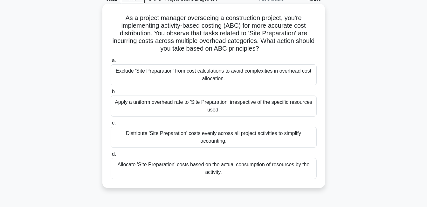
click at [234, 171] on div "Allocate 'Site Preparation' costs based on the actual consumption of resources …" at bounding box center [214, 168] width 206 height 21
click at [111, 156] on input "d. Allocate 'Site Preparation' costs based on the actual consumption of resourc…" at bounding box center [111, 154] width 0 height 4
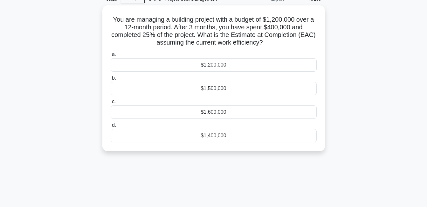
scroll to position [0, 0]
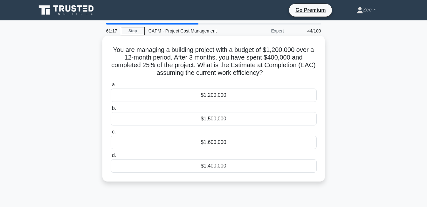
click at [205, 144] on div "$1,600,000" at bounding box center [214, 141] width 206 height 13
click at [111, 134] on input "c. $1,600,000" at bounding box center [111, 132] width 0 height 4
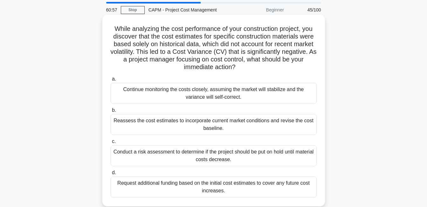
scroll to position [32, 0]
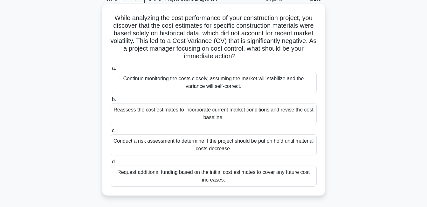
click at [157, 117] on div "Reassess the cost estimates to incorporate current market conditions and revise…" at bounding box center [214, 113] width 206 height 21
click at [111, 101] on input "b. Reassess the cost estimates to incorporate current market conditions and rev…" at bounding box center [111, 99] width 0 height 4
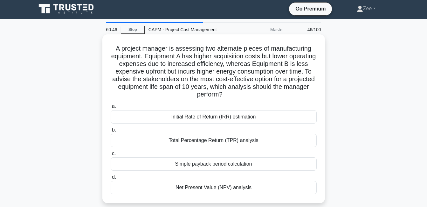
scroll to position [0, 0]
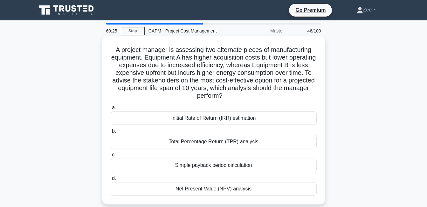
click at [207, 192] on div "Net Present Value (NPV) analysis" at bounding box center [214, 188] width 206 height 13
click at [111, 180] on input "d. Net Present Value (NPV) analysis" at bounding box center [111, 178] width 0 height 4
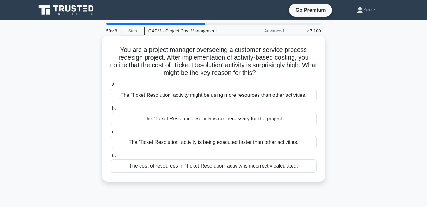
click at [176, 98] on div "The 'Ticket Resolution' activity might be using more resources than other activ…" at bounding box center [214, 94] width 206 height 13
click at [111, 87] on input "a. The 'Ticket Resolution' activity might be using more resources than other ac…" at bounding box center [111, 85] width 0 height 4
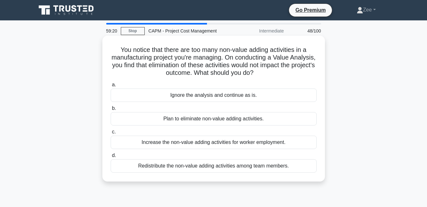
click at [242, 123] on div "Plan to eliminate non-value adding activities." at bounding box center [214, 118] width 206 height 13
click at [111, 110] on input "b. Plan to eliminate non-value adding activities." at bounding box center [111, 108] width 0 height 4
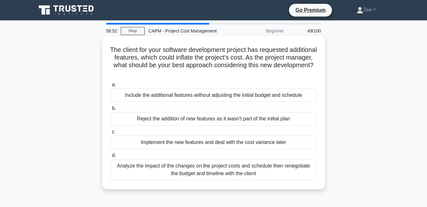
click at [250, 173] on div "Analyze the impact of the changes on the project costs and schedule then renego…" at bounding box center [214, 169] width 206 height 21
click at [111, 157] on input "d. Analyze the impact of the changes on the project costs and schedule then ren…" at bounding box center [111, 155] width 0 height 4
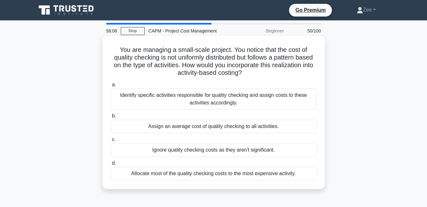
click at [230, 103] on div "Identify specific activities responsible for quality checking and assign costs …" at bounding box center [214, 98] width 206 height 21
click at [111, 87] on input "a. Identify specific activities responsible for quality checking and assign cos…" at bounding box center [111, 85] width 0 height 4
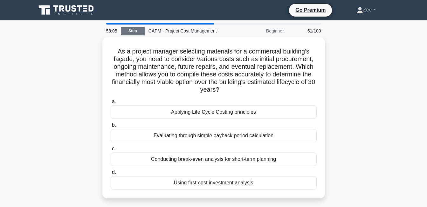
click at [129, 29] on link "Stop" at bounding box center [133, 31] width 24 height 8
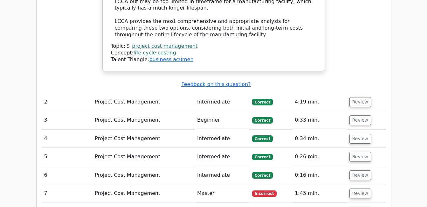
scroll to position [890, 0]
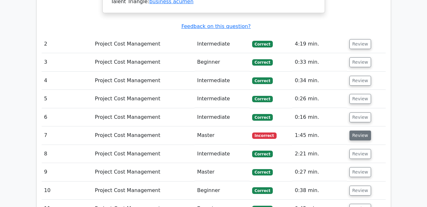
click at [351, 130] on button "Review" at bounding box center [360, 135] width 22 height 10
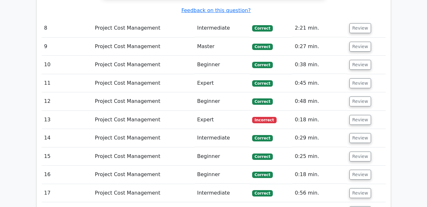
scroll to position [1303, 0]
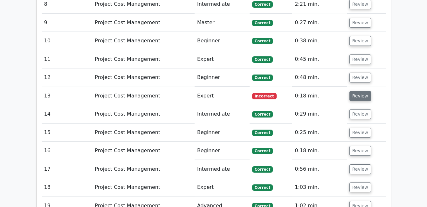
drag, startPoint x: 357, startPoint y: 35, endPoint x: 411, endPoint y: 0, distance: 64.7
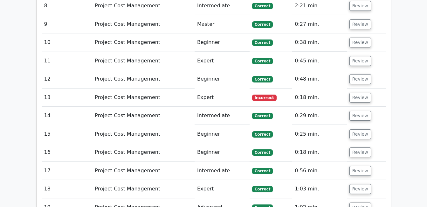
click at [357, 92] on button "Review" at bounding box center [360, 97] width 22 height 10
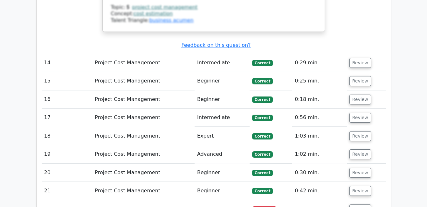
scroll to position [1811, 0]
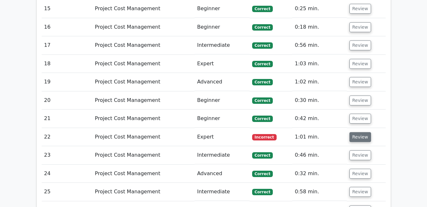
click at [355, 132] on button "Review" at bounding box center [360, 137] width 22 height 10
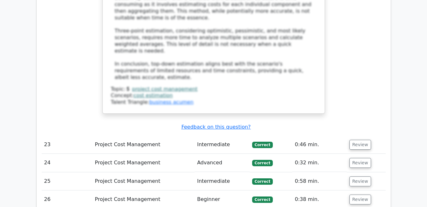
scroll to position [2288, 0]
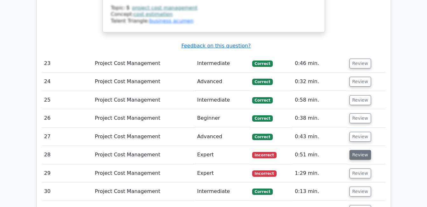
click at [361, 150] on button "Review" at bounding box center [360, 155] width 22 height 10
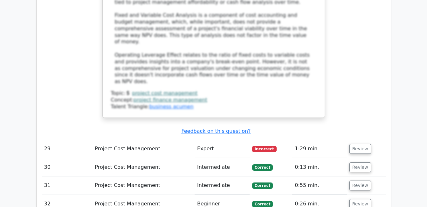
scroll to position [2669, 0]
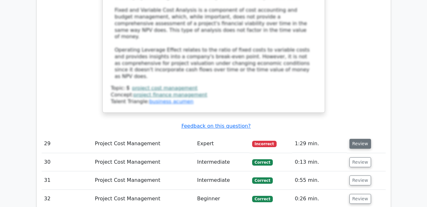
click at [354, 139] on button "Review" at bounding box center [360, 144] width 22 height 10
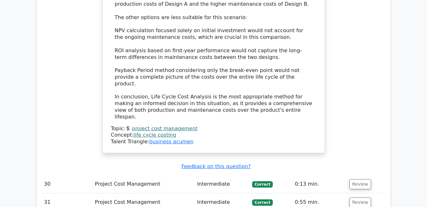
scroll to position [3082, 0]
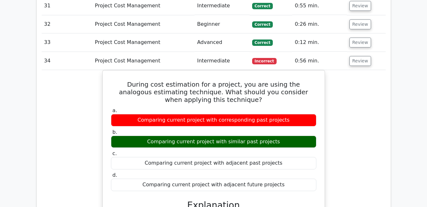
scroll to position [3336, 0]
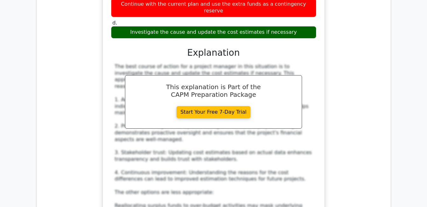
scroll to position [3781, 0]
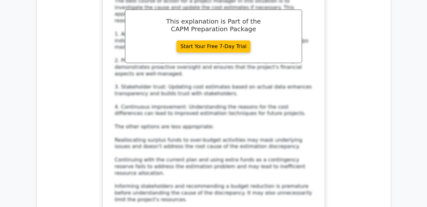
drag, startPoint x: 359, startPoint y: 84, endPoint x: 362, endPoint y: 85, distance: 4.0
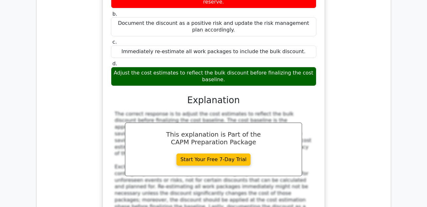
scroll to position [4130, 0]
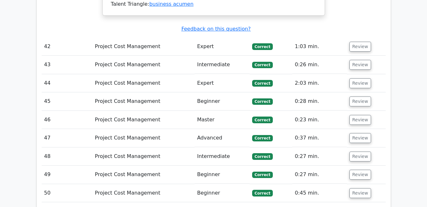
scroll to position [4827, 0]
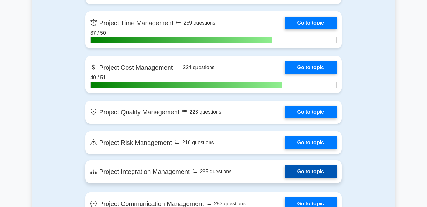
scroll to position [508, 0]
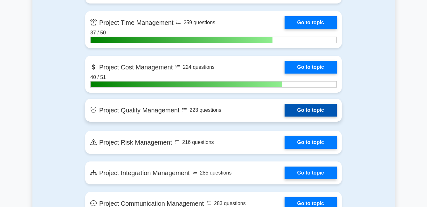
click at [322, 112] on link "Go to topic" at bounding box center [310, 110] width 52 height 13
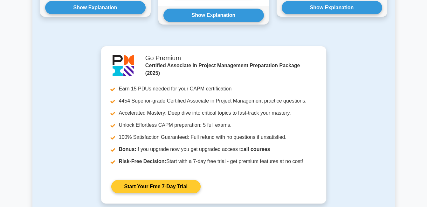
scroll to position [699, 0]
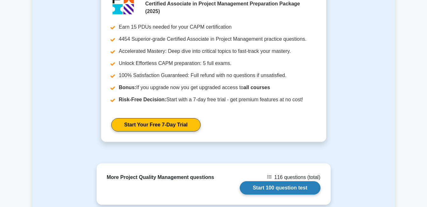
click at [269, 181] on link "Start 100 question test" at bounding box center [280, 187] width 81 height 13
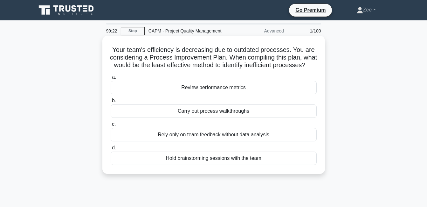
click at [194, 141] on div "Rely only on team feedback without data analysis" at bounding box center [214, 134] width 206 height 13
click at [111, 126] on input "c. Rely only on team feedback without data analysis" at bounding box center [111, 124] width 0 height 4
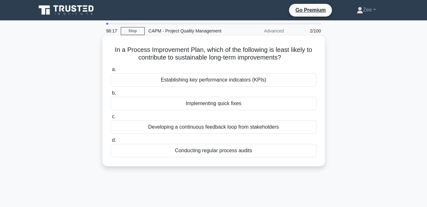
click at [226, 101] on div "Implementing quick fixes" at bounding box center [214, 103] width 206 height 13
click at [111, 95] on input "b. Implementing quick fixes" at bounding box center [111, 93] width 0 height 4
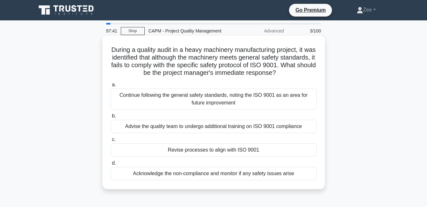
click at [184, 153] on div "Revise processes to align with ISO 9001" at bounding box center [214, 149] width 206 height 13
click at [111, 141] on input "c. Revise processes to align with ISO 9001" at bounding box center [111, 139] width 0 height 4
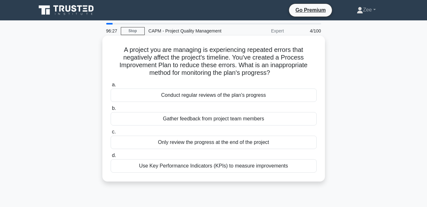
click at [201, 145] on div "Only review the progress at the end of the project" at bounding box center [214, 141] width 206 height 13
click at [111, 134] on input "c. Only review the progress at the end of the project" at bounding box center [111, 132] width 0 height 4
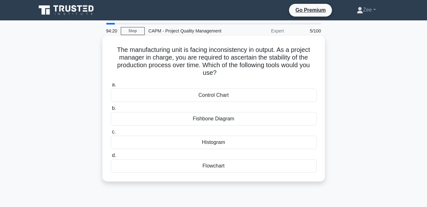
click at [183, 146] on div "Histogram" at bounding box center [214, 141] width 206 height 13
click at [111, 134] on input "c. Histogram" at bounding box center [111, 132] width 0 height 4
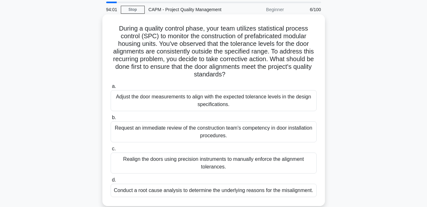
scroll to position [32, 0]
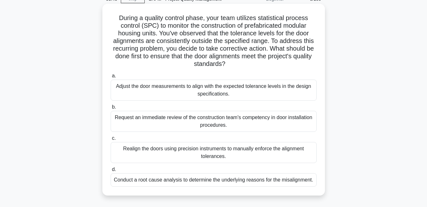
click at [180, 184] on div "Conduct a root cause analysis to determine the underlying reasons for the misal…" at bounding box center [214, 179] width 206 height 13
click at [111, 171] on input "d. Conduct a root cause analysis to determine the underlying reasons for the mi…" at bounding box center [111, 169] width 0 height 4
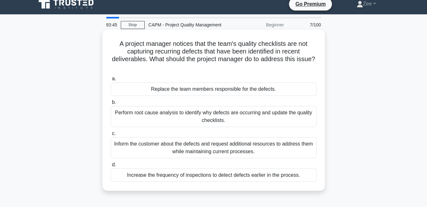
scroll to position [0, 0]
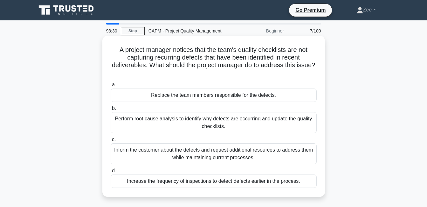
click at [153, 130] on div "Perform root cause analysis to identify why defects are occurring and update th…" at bounding box center [214, 122] width 206 height 21
click at [111, 110] on input "b. Perform root cause analysis to identify why defects are occurring and update…" at bounding box center [111, 108] width 0 height 4
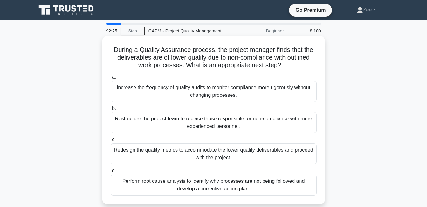
click at [131, 187] on div "Perform root cause analysis to identify why processes are not being followed an…" at bounding box center [214, 184] width 206 height 21
click at [111, 173] on input "d. Perform root cause analysis to identify why processes are not being followed…" at bounding box center [111, 170] width 0 height 4
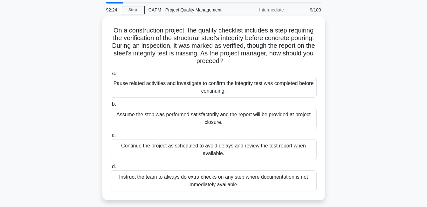
scroll to position [32, 0]
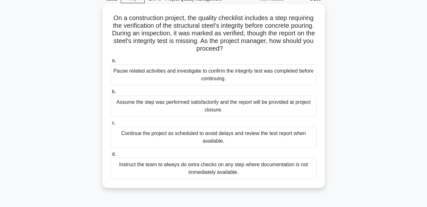
click at [189, 78] on div "Pause related activities and investigate to confirm the integrity test was comp…" at bounding box center [214, 74] width 206 height 21
click at [111, 63] on input "a. Pause related activities and investigate to confirm the integrity test was c…" at bounding box center [111, 60] width 0 height 4
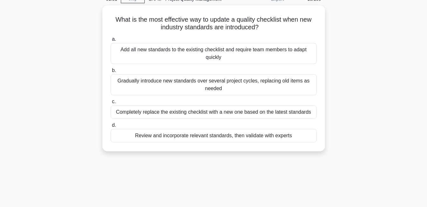
scroll to position [0, 0]
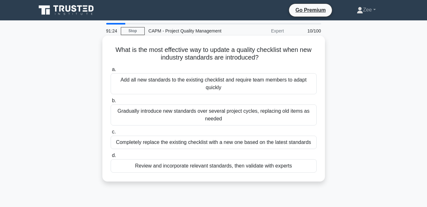
click at [180, 111] on div "Gradually introduce new standards over several project cycles, replacing old it…" at bounding box center [214, 114] width 206 height 21
click at [111, 103] on input "b. Gradually introduce new standards over several project cycles, replacing old…" at bounding box center [111, 100] width 0 height 4
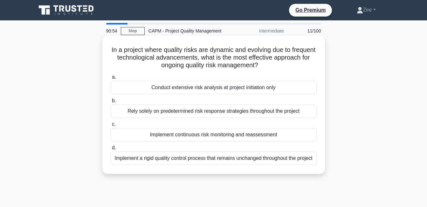
click at [187, 134] on div "Implement continuous risk monitoring and reassessment" at bounding box center [214, 134] width 206 height 13
click at [111, 126] on input "c. Implement continuous risk monitoring and reassessment" at bounding box center [111, 124] width 0 height 4
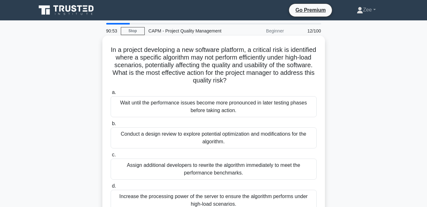
scroll to position [32, 0]
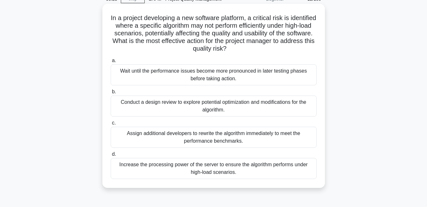
click at [142, 110] on div "Conduct a design review to explore potential optimization and modifications for…" at bounding box center [214, 105] width 206 height 21
click at [111, 94] on input "b. Conduct a design review to explore potential optimization and modifications …" at bounding box center [111, 92] width 0 height 4
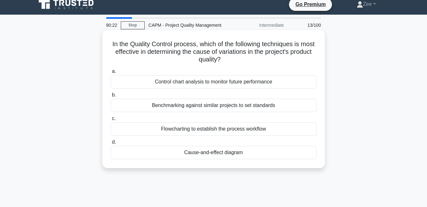
scroll to position [0, 0]
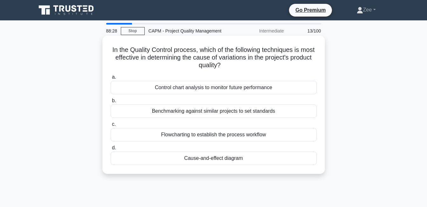
click at [227, 161] on div "Cause-and-effect diagram" at bounding box center [214, 157] width 206 height 13
click at [111, 150] on input "d. Cause-and-effect diagram" at bounding box center [111, 148] width 0 height 4
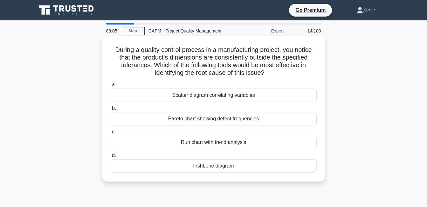
click at [194, 122] on div "Pareto chart showing defect frequencies" at bounding box center [214, 118] width 206 height 13
click at [111, 110] on input "b. Pareto chart showing defect frequencies" at bounding box center [111, 108] width 0 height 4
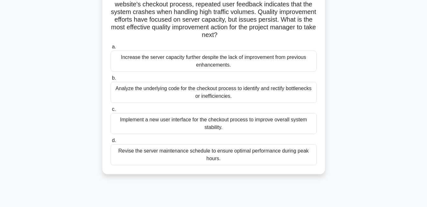
scroll to position [64, 0]
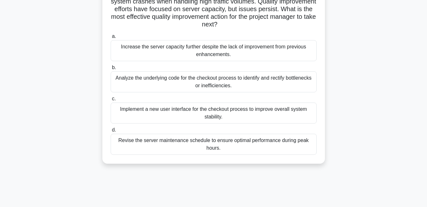
click at [182, 85] on div "Analyze the underlying code for the checkout process to identify and rectify bo…" at bounding box center [214, 81] width 206 height 21
click at [111, 70] on input "b. Analyze the underlying code for the checkout process to identify and rectify…" at bounding box center [111, 67] width 0 height 4
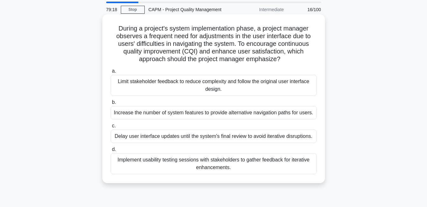
scroll to position [32, 0]
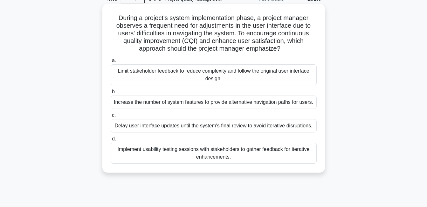
click at [174, 159] on div "Implement usability testing sessions with stakeholders to gather feedback for i…" at bounding box center [214, 152] width 206 height 21
click at [111, 141] on input "d. Implement usability testing sessions with stakeholders to gather feedback fo…" at bounding box center [111, 139] width 0 height 4
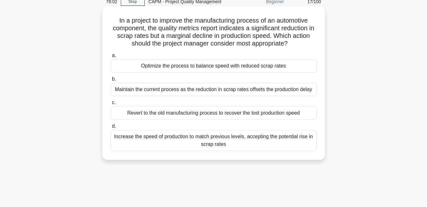
scroll to position [0, 0]
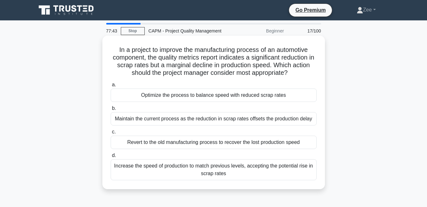
click at [248, 94] on div "Optimize the process to balance speed with reduced scrap rates" at bounding box center [214, 94] width 206 height 13
click at [111, 87] on input "a. Optimize the process to balance speed with reduced scrap rates" at bounding box center [111, 85] width 0 height 4
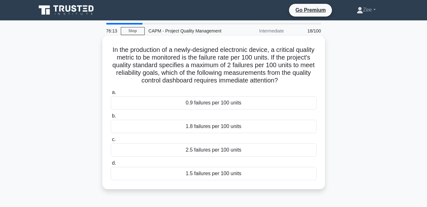
click at [192, 153] on div "2.5 failures per 100 units" at bounding box center [214, 149] width 206 height 13
click at [111, 141] on input "c. 2.5 failures per 100 units" at bounding box center [111, 139] width 0 height 4
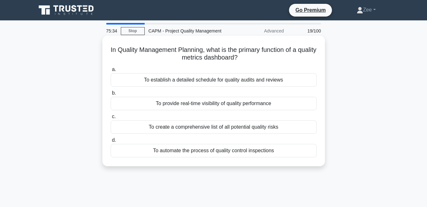
click at [261, 102] on div "To provide real-time visibility of quality performance" at bounding box center [214, 103] width 206 height 13
click at [111, 95] on input "b. To provide real-time visibility of quality performance" at bounding box center [111, 93] width 0 height 4
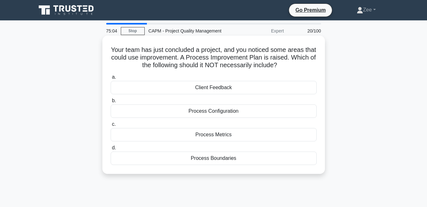
click at [197, 159] on div "Process Boundaries" at bounding box center [214, 157] width 206 height 13
click at [111, 150] on input "d. Process Boundaries" at bounding box center [111, 148] width 0 height 4
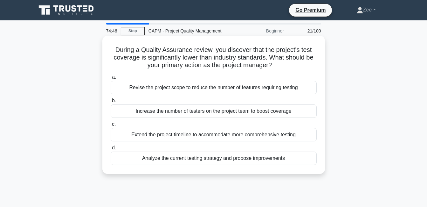
click at [173, 159] on div "Analyze the current testing strategy and propose improvements" at bounding box center [214, 157] width 206 height 13
click at [111, 150] on input "d. Analyze the current testing strategy and propose improvements" at bounding box center [111, 148] width 0 height 4
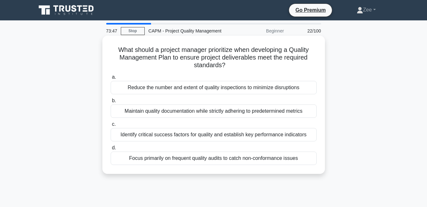
click at [241, 135] on div "Identify critical success factors for quality and establish key performance ind…" at bounding box center [214, 134] width 206 height 13
click at [111, 126] on input "c. Identify critical success factors for quality and establish key performance …" at bounding box center [111, 124] width 0 height 4
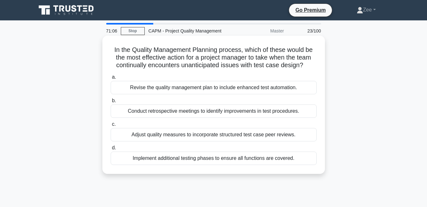
click at [283, 114] on div "Conduct retrospective meetings to identify improvements in test procedures." at bounding box center [214, 110] width 206 height 13
click at [111, 103] on input "b. Conduct retrospective meetings to identify improvements in test procedures." at bounding box center [111, 100] width 0 height 4
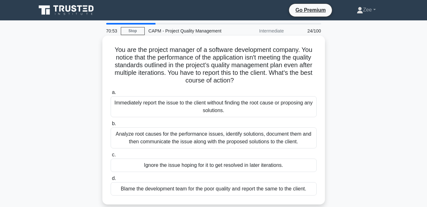
scroll to position [32, 0]
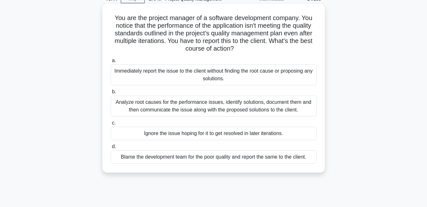
click at [159, 106] on div "Analyze root causes for the performance issues, identify solutions, document th…" at bounding box center [214, 105] width 206 height 21
click at [111, 94] on input "b. Analyze root causes for the performance issues, identify solutions, document…" at bounding box center [111, 92] width 0 height 4
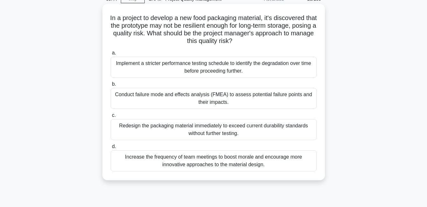
click at [205, 67] on div "Implement a stricter performance testing schedule to identify the degradation o…" at bounding box center [214, 67] width 206 height 21
drag, startPoint x: 205, startPoint y: 67, endPoint x: 208, endPoint y: 71, distance: 4.5
click at [208, 71] on div "Implement a stricter performance testing schedule to identify the degradation o…" at bounding box center [214, 67] width 206 height 21
click at [111, 55] on input "a. Implement a stricter performance testing schedule to identify the degradatio…" at bounding box center [111, 53] width 0 height 4
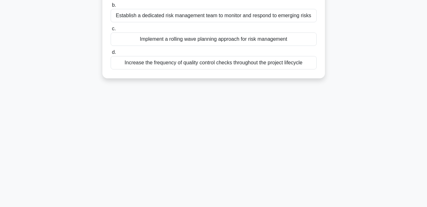
scroll to position [0, 0]
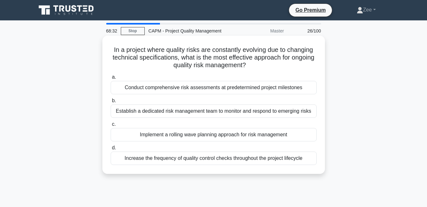
click at [219, 133] on div "Implement a rolling wave planning approach for risk management" at bounding box center [214, 134] width 206 height 13
click at [111, 126] on input "c. Implement a rolling wave planning approach for risk management" at bounding box center [111, 124] width 0 height 4
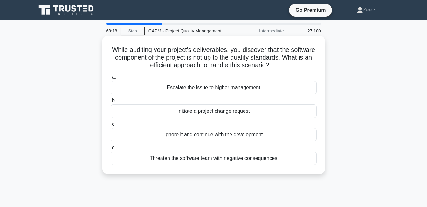
click at [185, 111] on div "Initiate a project change request" at bounding box center [214, 110] width 206 height 13
click at [111, 103] on input "b. Initiate a project change request" at bounding box center [111, 100] width 0 height 4
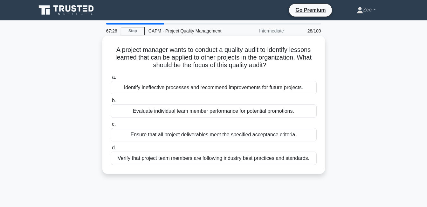
click at [261, 87] on div "Identify ineffective processes and recommend improvements for future projects." at bounding box center [214, 87] width 206 height 13
click at [111, 79] on input "a. Identify ineffective processes and recommend improvements for future project…" at bounding box center [111, 77] width 0 height 4
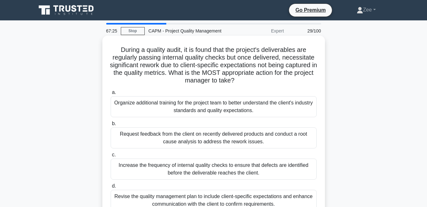
scroll to position [32, 0]
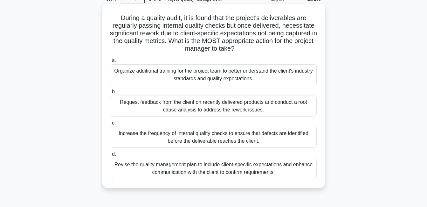
click at [234, 171] on div "Revise the quality management plan to include client-specific expectations and …" at bounding box center [214, 168] width 206 height 21
click at [111, 156] on input "d. Revise the quality management plan to include client-specific expectations a…" at bounding box center [111, 154] width 0 height 4
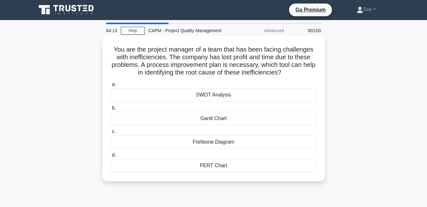
scroll to position [0, 0]
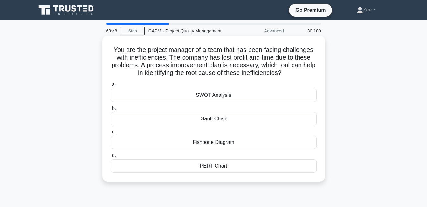
click at [213, 143] on div "Fishbone Diagram" at bounding box center [214, 141] width 206 height 13
click at [111, 134] on input "c. Fishbone Diagram" at bounding box center [111, 132] width 0 height 4
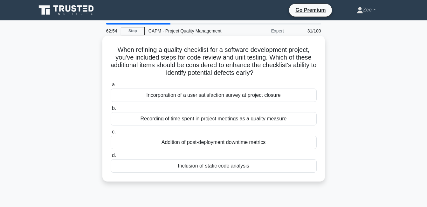
click at [202, 139] on div "Addition of post-deployment downtime metrics" at bounding box center [214, 141] width 206 height 13
click at [111, 134] on input "c. Addition of post-deployment downtime metrics" at bounding box center [111, 132] width 0 height 4
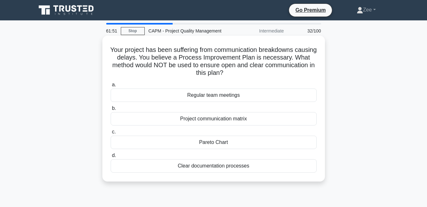
click at [207, 143] on div "Pareto Chart" at bounding box center [214, 141] width 206 height 13
click at [111, 134] on input "c. Pareto Chart" at bounding box center [111, 132] width 0 height 4
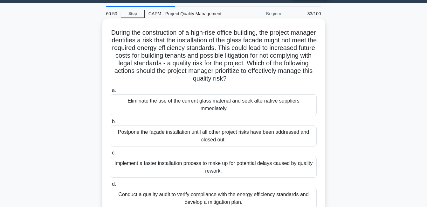
scroll to position [32, 0]
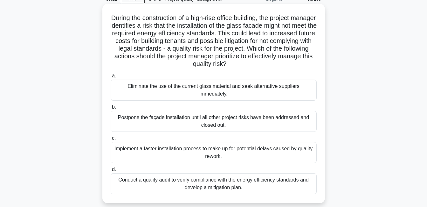
click at [187, 88] on div "Eliminate the use of the current glass material and seek alternative suppliers …" at bounding box center [214, 89] width 206 height 21
click at [111, 78] on input "a. Eliminate the use of the current glass material and seek alternative supplie…" at bounding box center [111, 76] width 0 height 4
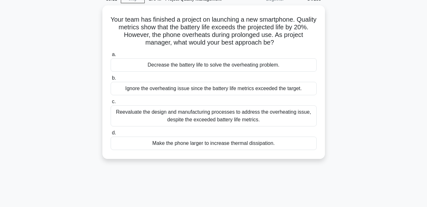
scroll to position [0, 0]
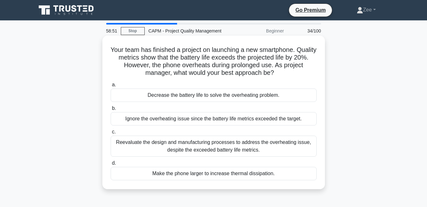
click at [174, 148] on div "Reevaluate the design and manufacturing processes to address the overheating is…" at bounding box center [214, 145] width 206 height 21
click at [111, 134] on input "c. Reevaluate the design and manufacturing processes to address the overheating…" at bounding box center [111, 132] width 0 height 4
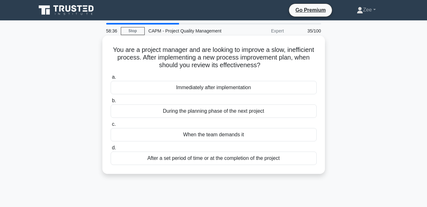
click at [197, 160] on div "After a set period of time or at the completion of the project" at bounding box center [214, 157] width 206 height 13
click at [111, 150] on input "d. After a set period of time or at the completion of the project" at bounding box center [111, 148] width 0 height 4
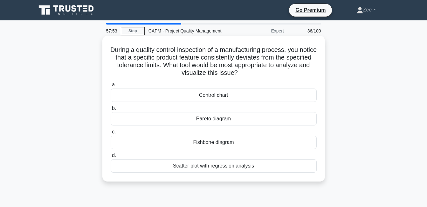
click at [222, 118] on div "Pareto diagram" at bounding box center [214, 118] width 206 height 13
click at [111, 110] on input "b. Pareto diagram" at bounding box center [111, 108] width 0 height 4
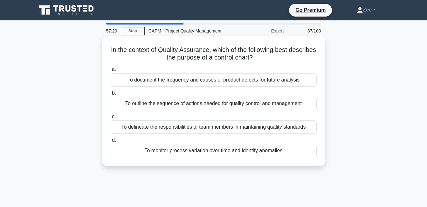
click at [238, 104] on div "To outline the sequence of actions needed for quality control and management" at bounding box center [214, 103] width 206 height 13
click at [111, 95] on input "b. To outline the sequence of actions needed for quality control and management" at bounding box center [111, 93] width 0 height 4
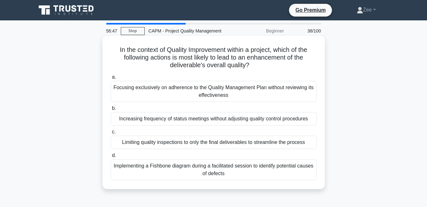
click at [164, 170] on div "Implementing a Fishbone diagram during a facilitated session to identify potent…" at bounding box center [214, 169] width 206 height 21
click at [111, 157] on input "d. Implementing a Fishbone diagram during a facilitated session to identify pot…" at bounding box center [111, 155] width 0 height 4
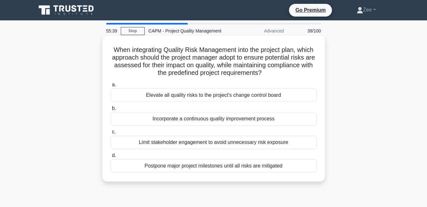
scroll to position [32, 0]
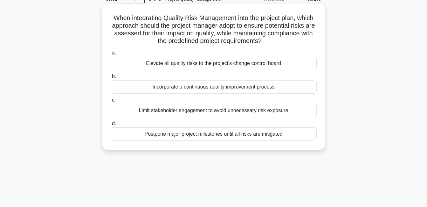
click at [181, 86] on div "Incorporate a continuous quality improvement process" at bounding box center [214, 86] width 206 height 13
click at [111, 78] on input "b. Incorporate a continuous quality improvement process" at bounding box center [111, 76] width 0 height 4
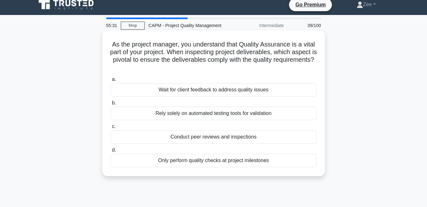
scroll to position [0, 0]
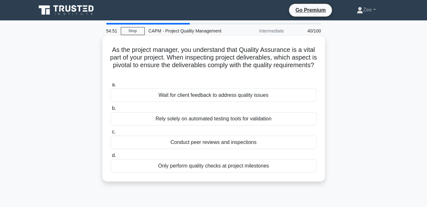
click at [210, 144] on div "Conduct peer reviews and inspections" at bounding box center [214, 141] width 206 height 13
click at [111, 134] on input "c. Conduct peer reviews and inspections" at bounding box center [111, 132] width 0 height 4
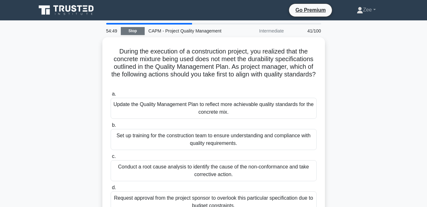
click at [136, 31] on link "Stop" at bounding box center [133, 31] width 24 height 8
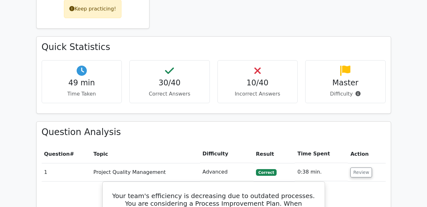
scroll to position [350, 0]
